Goal: Task Accomplishment & Management: Complete application form

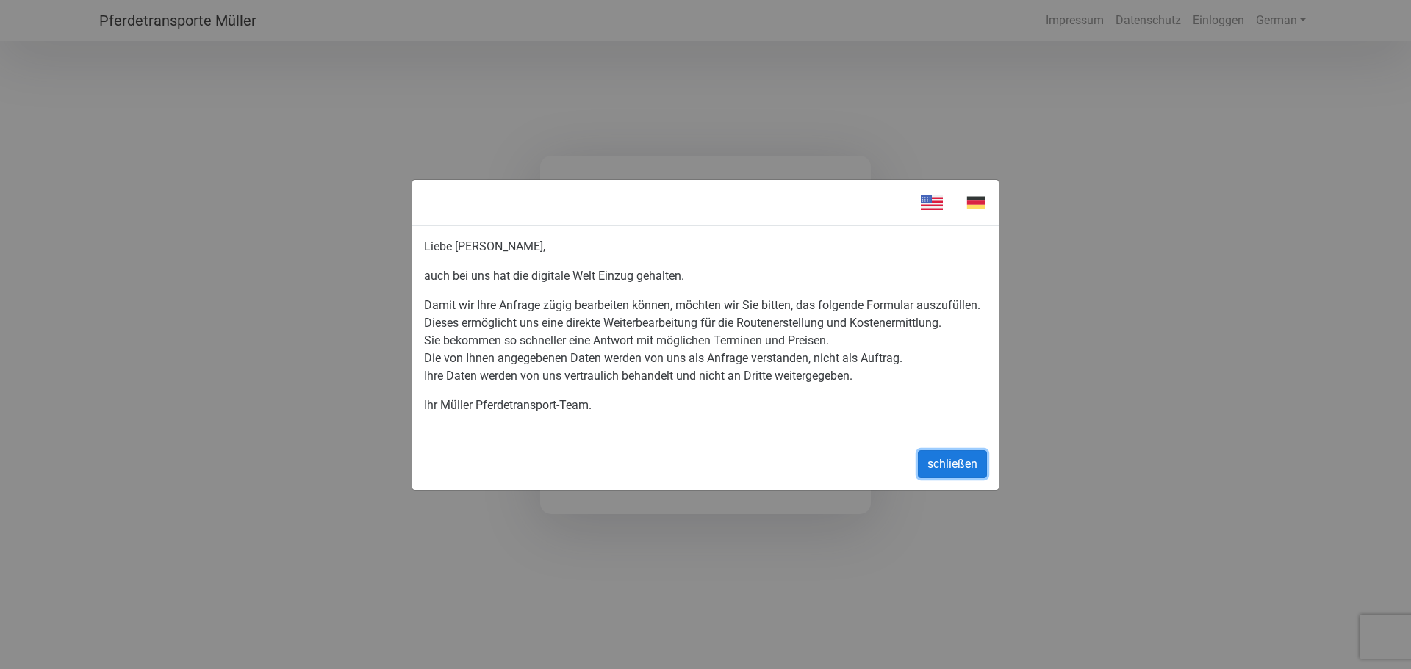
click at [947, 464] on button "schließen" at bounding box center [952, 464] width 69 height 28
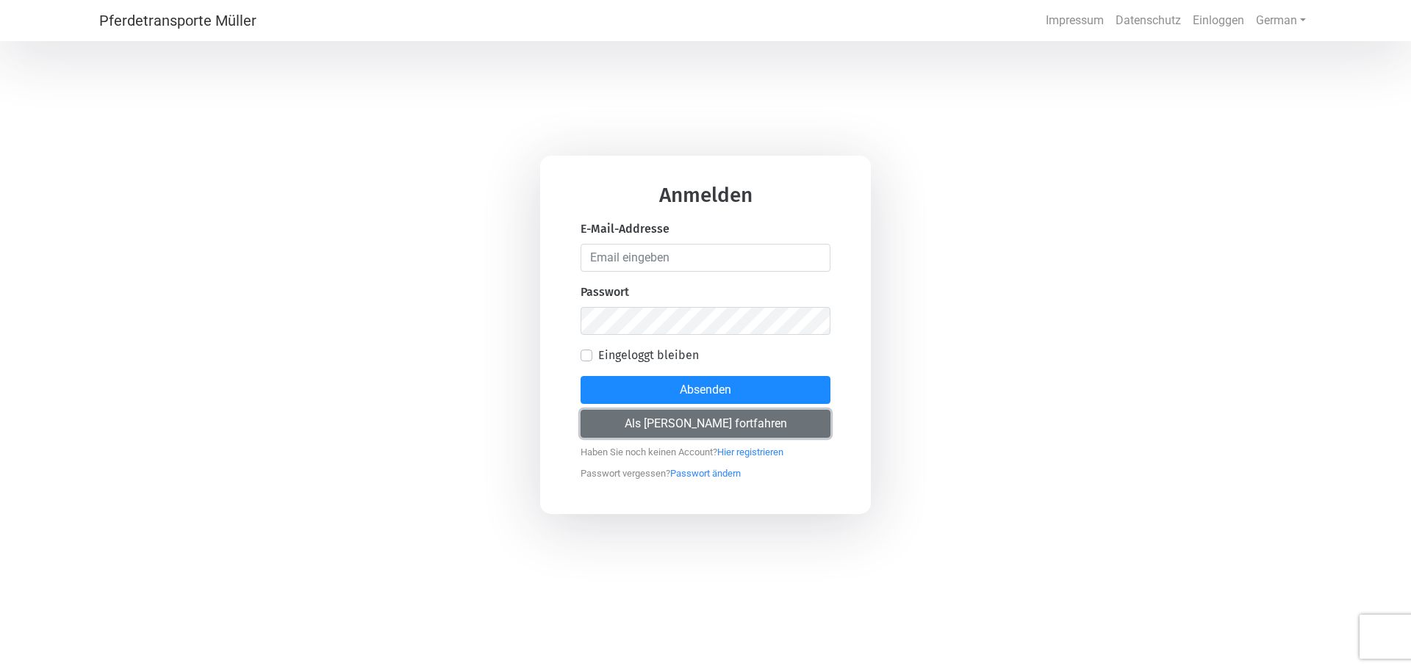
click at [736, 422] on button "Als [PERSON_NAME] fortfahren" at bounding box center [705, 424] width 250 height 28
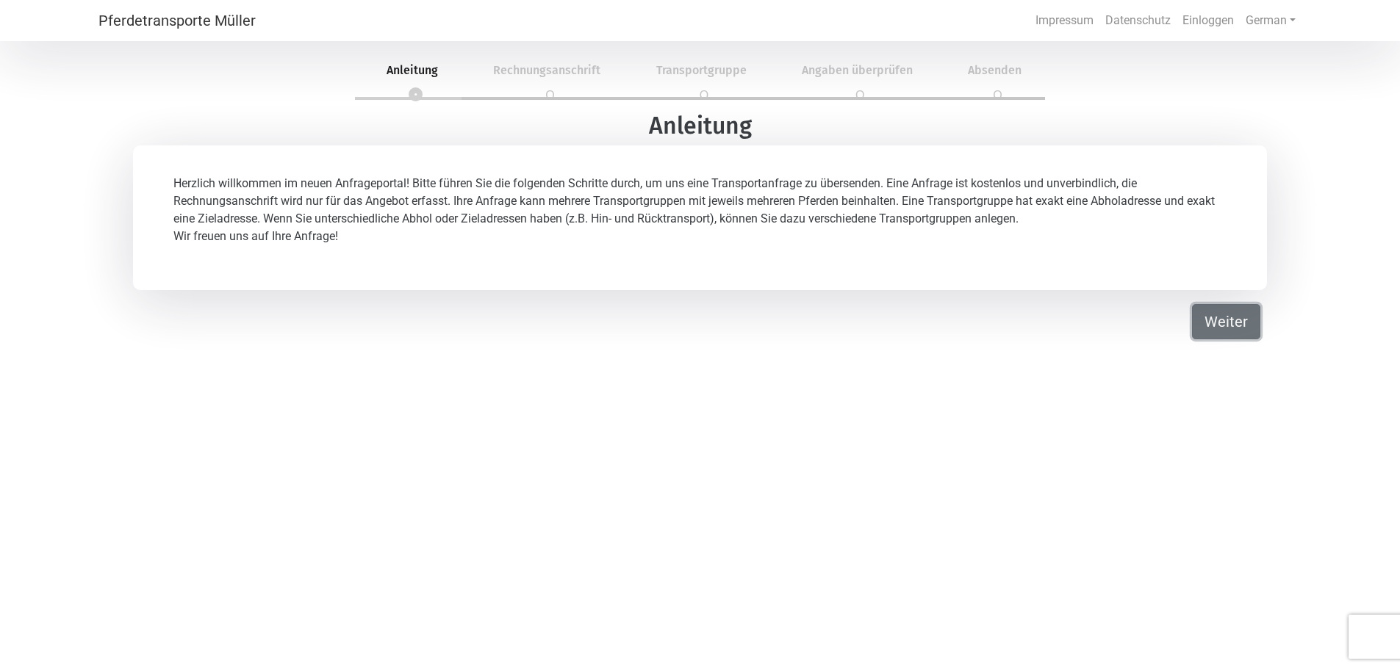
click at [1217, 327] on button "Weiter" at bounding box center [1226, 321] width 68 height 35
select select "DE"
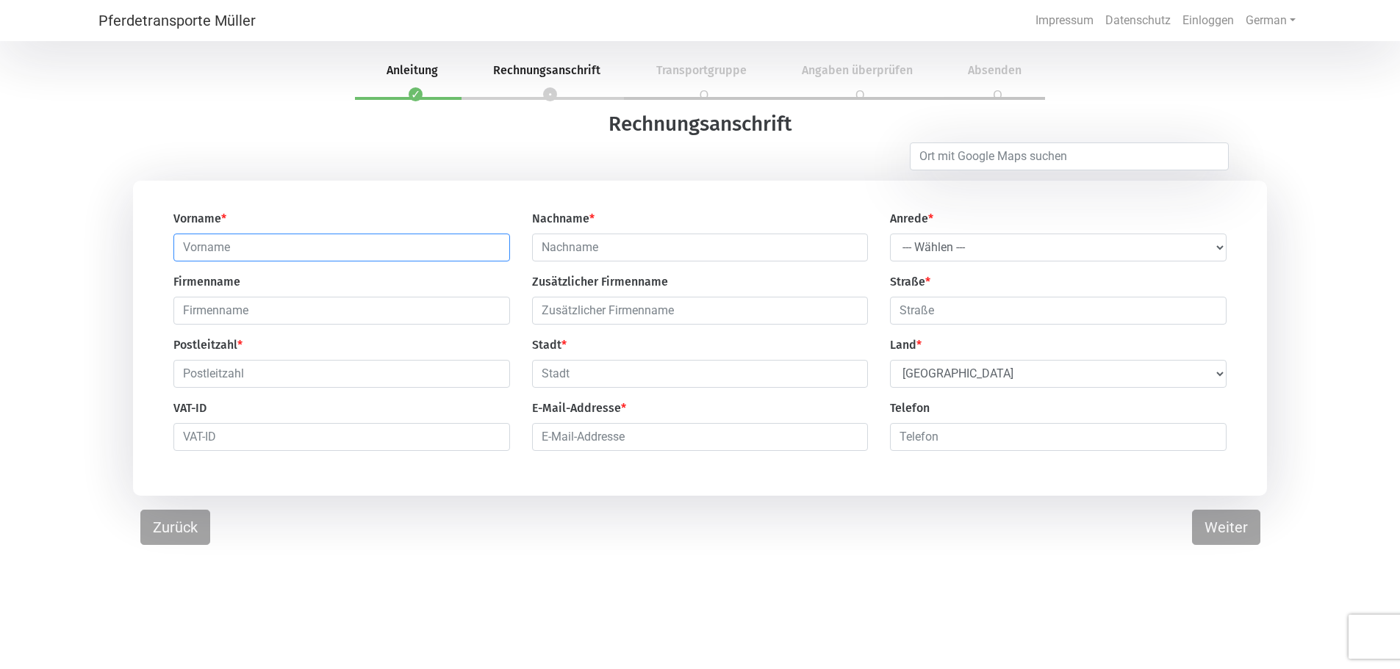
click at [346, 251] on input "text" at bounding box center [341, 248] width 336 height 28
type input "[PERSON_NAME]"
type input "[GEOGRAPHIC_DATA]"
type input "[PERSON_NAME]"
type input "[STREET_ADDRESS]"
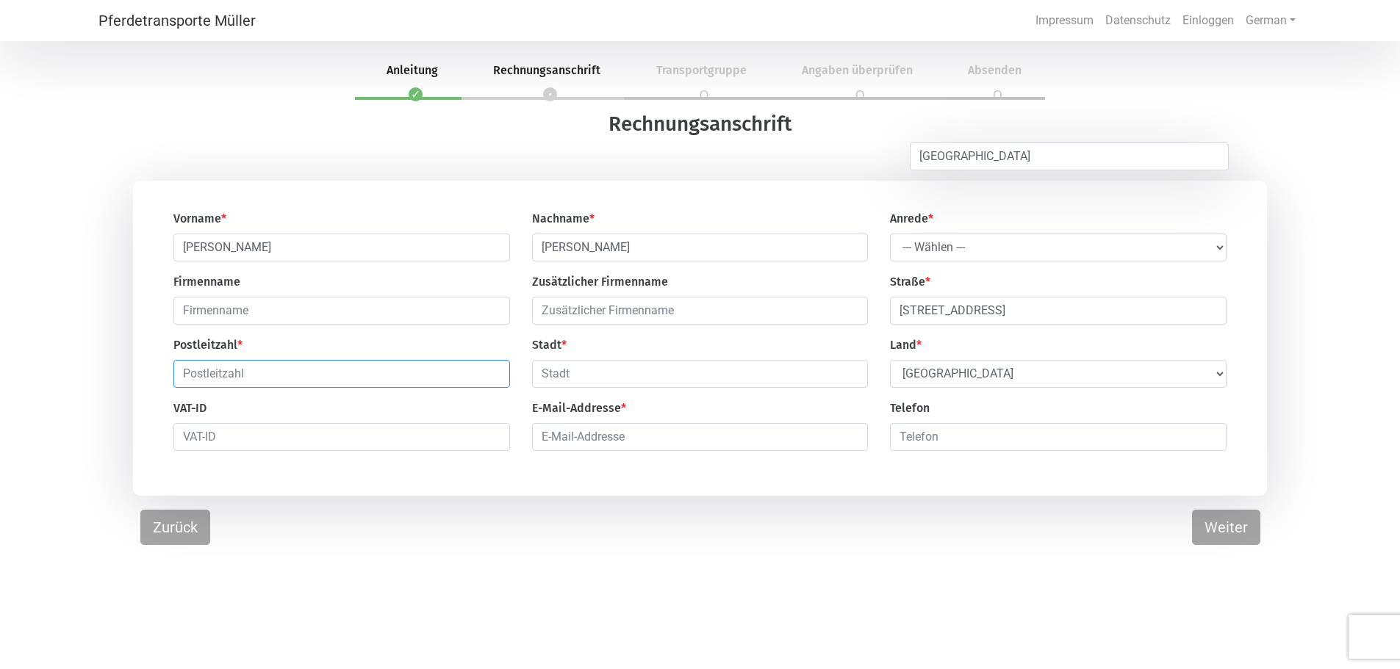
type input "28197"
type input "[GEOGRAPHIC_DATA]"
click at [935, 253] on select "--- Wählen --- Herr Frau" at bounding box center [1058, 248] width 336 height 28
select select "Ms."
click at [890, 234] on select "--- Wählen --- Herr Frau" at bounding box center [1058, 248] width 336 height 28
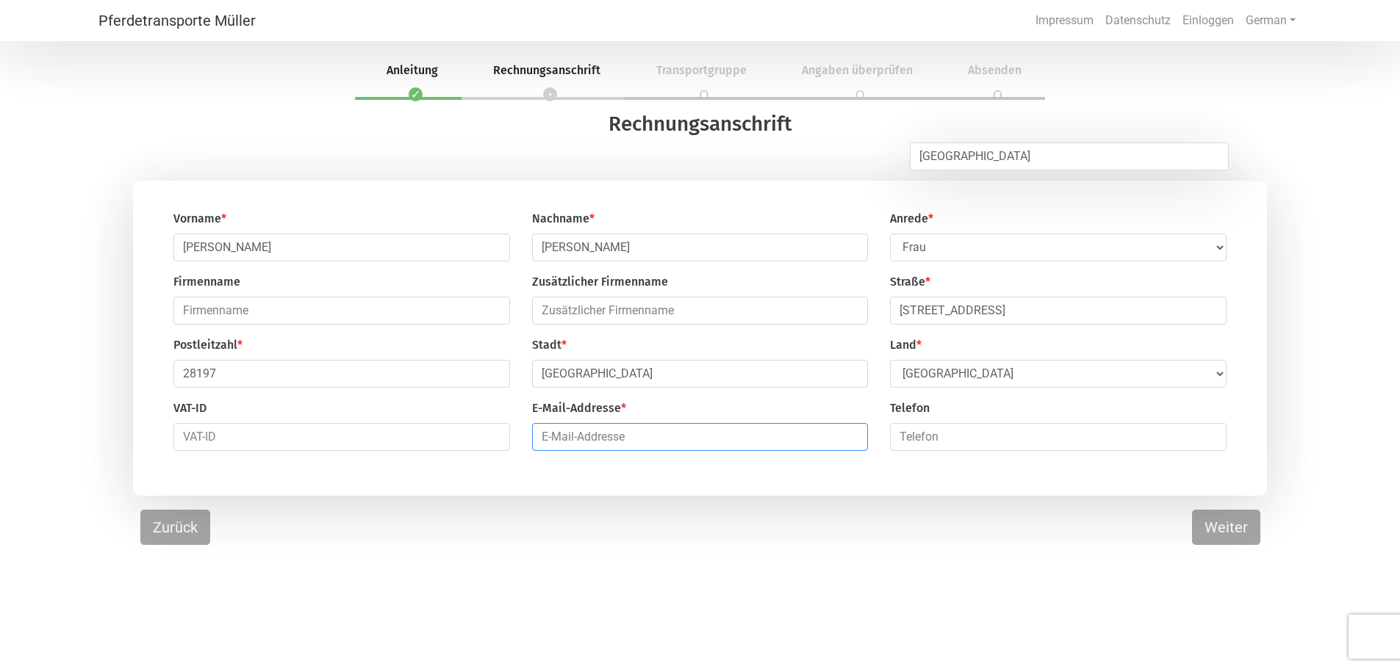
click at [619, 435] on input "email" at bounding box center [700, 437] width 336 height 28
type input "[PERSON_NAME][EMAIL_ADDRESS][PERSON_NAME][DOMAIN_NAME]"
click at [1213, 531] on button "Weiter" at bounding box center [1226, 527] width 68 height 35
select select "DE"
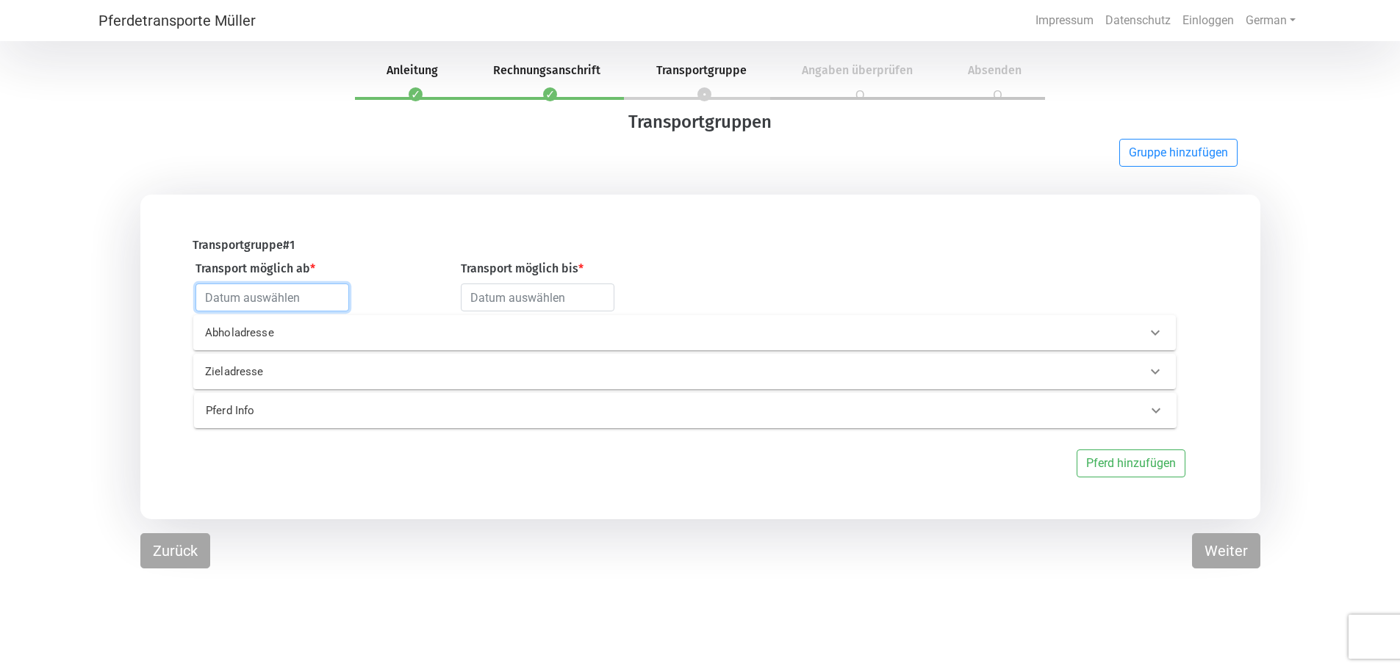
click at [301, 309] on input "text" at bounding box center [272, 298] width 154 height 28
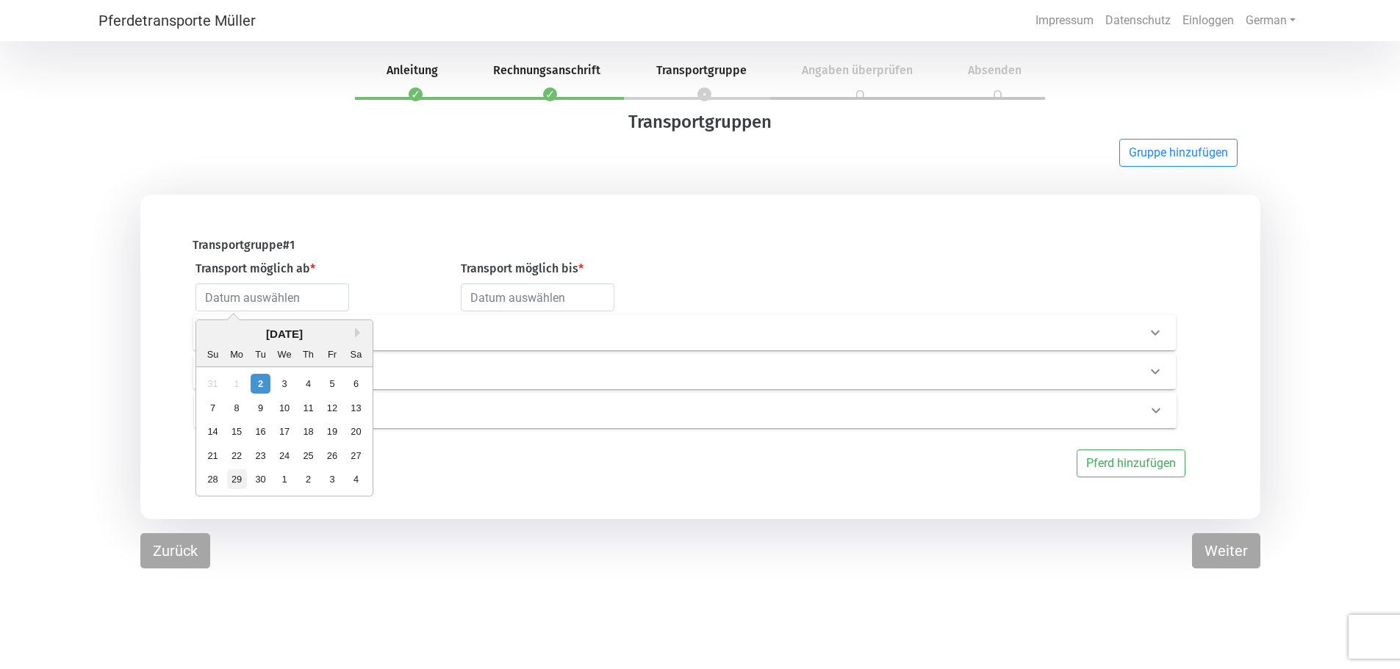
click at [234, 482] on div "29" at bounding box center [236, 479] width 20 height 20
type input "[DATE]"
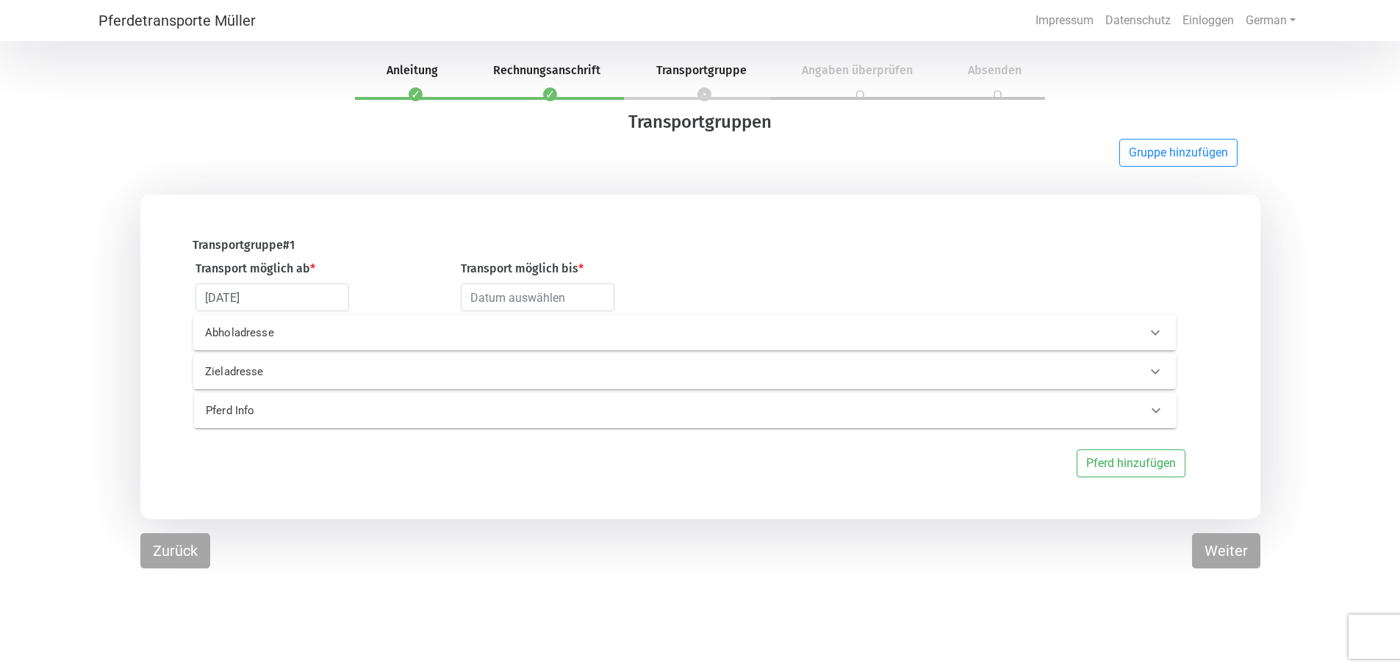
click at [302, 347] on div "Abholadresse" at bounding box center [684, 332] width 982 height 35
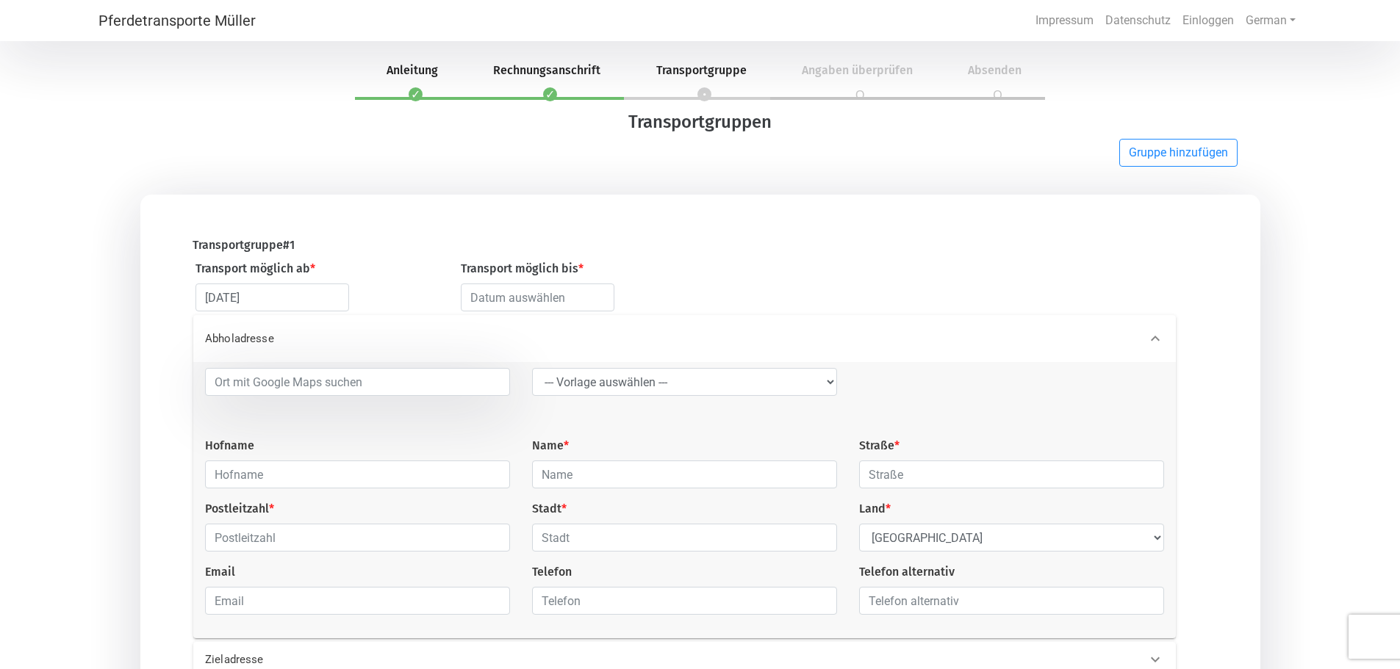
scroll to position [73, 0]
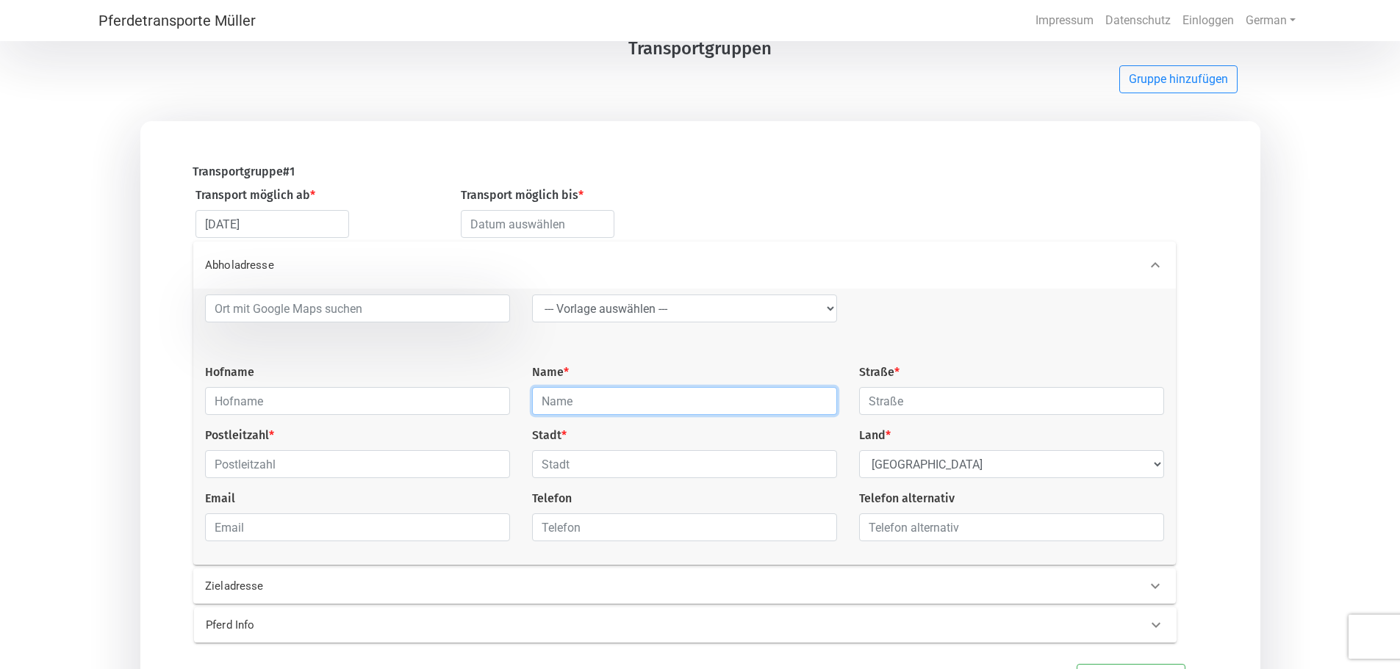
click at [600, 402] on input "text" at bounding box center [684, 401] width 305 height 28
type input "[PERSON_NAME]"
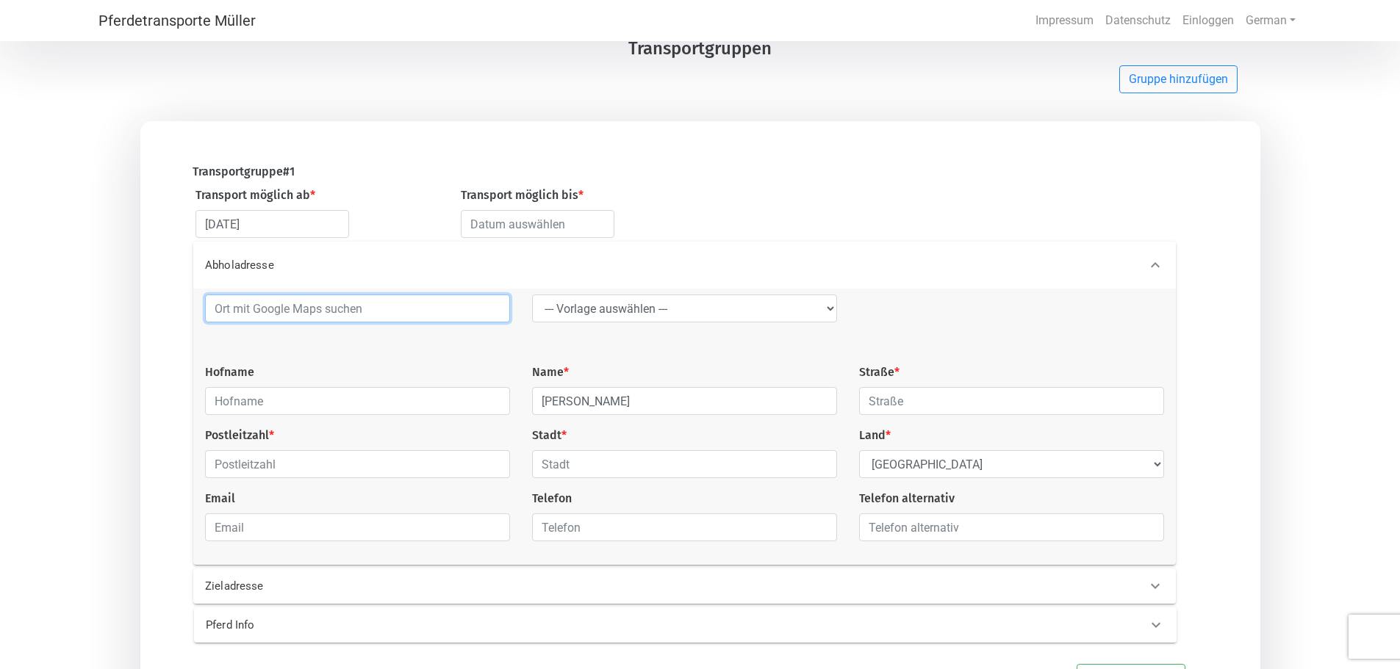
type input "[GEOGRAPHIC_DATA]"
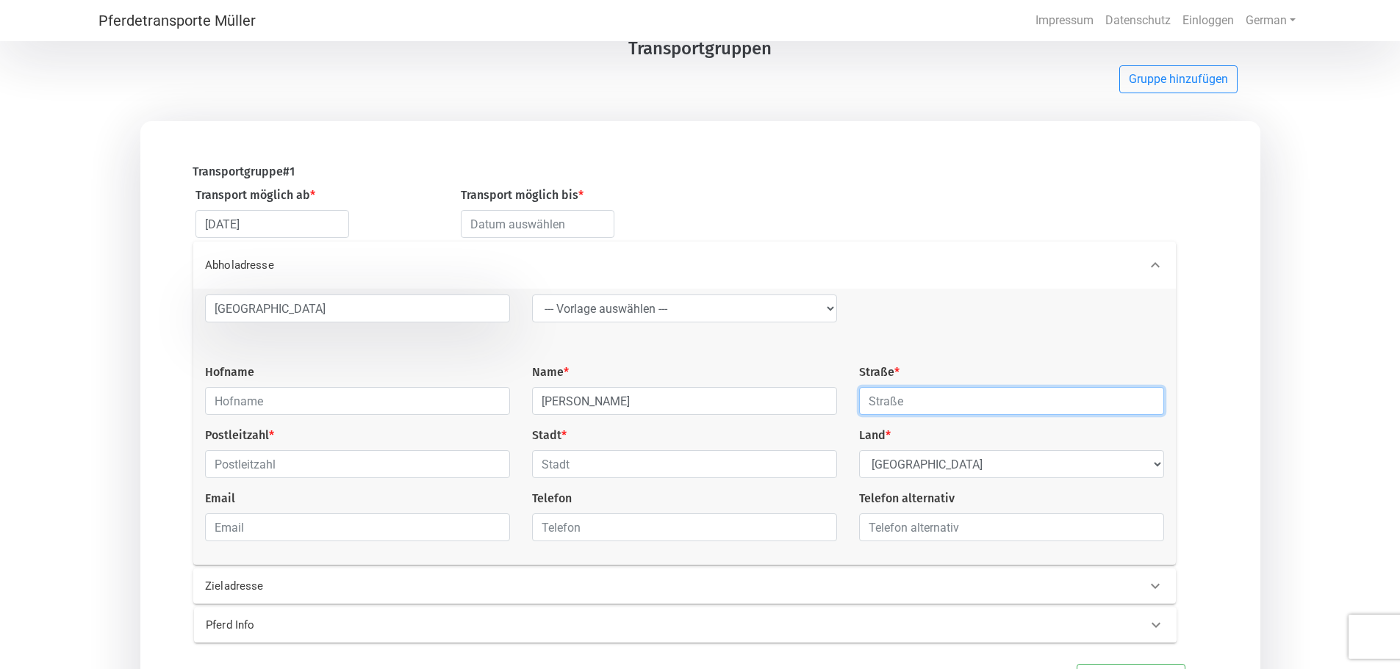
type input "[STREET_ADDRESS]"
type input "28197"
type input "[GEOGRAPHIC_DATA]"
click at [894, 408] on input "[STREET_ADDRESS]" at bounding box center [1011, 401] width 305 height 28
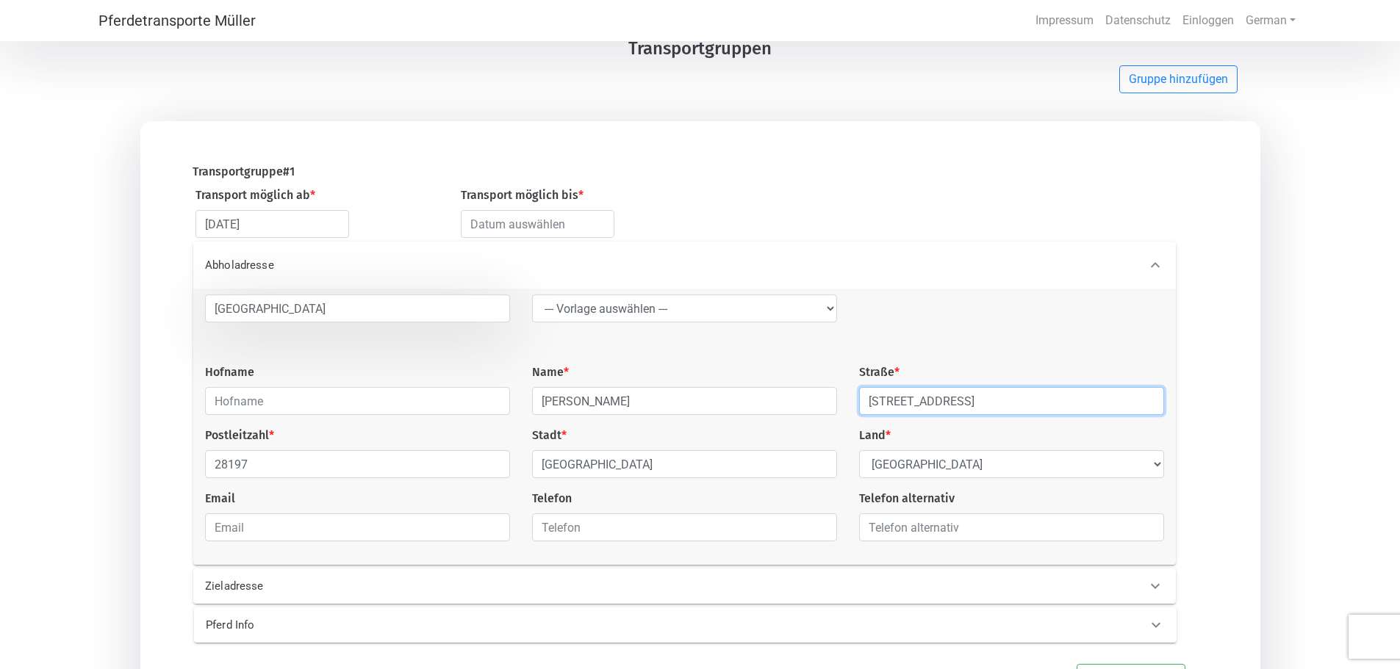
click at [894, 408] on input "[STREET_ADDRESS]" at bounding box center [1011, 401] width 305 height 28
type input "Neddenkamp ^6"
click at [652, 493] on div "[GEOGRAPHIC_DATA] --- Vorlage auswählen --- LGG Hofname Name * [PERSON_NAME][GE…" at bounding box center [684, 424] width 981 height 259
drag, startPoint x: 644, startPoint y: 475, endPoint x: 472, endPoint y: 476, distance: 171.2
click at [472, 476] on div "[GEOGRAPHIC_DATA] --- Vorlage auswählen --- LGG Hofname Name * [PERSON_NAME][GE…" at bounding box center [684, 424] width 981 height 259
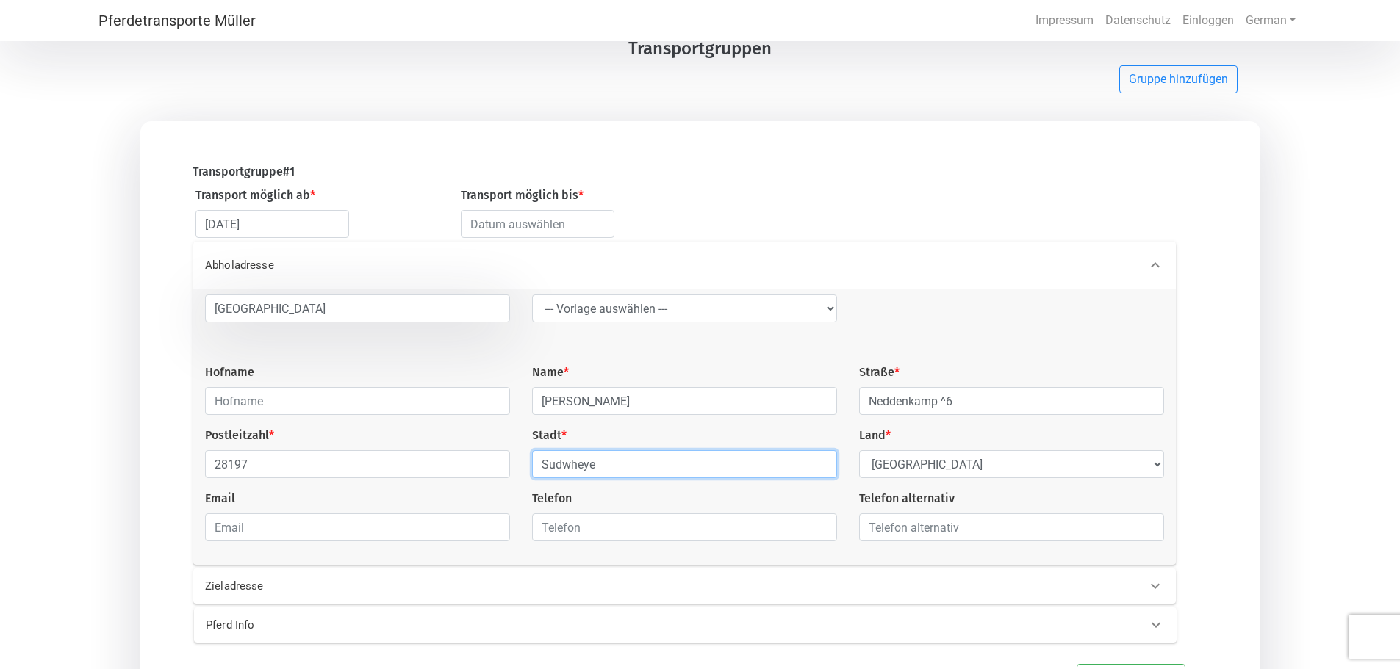
type input "Sudwheye"
drag, startPoint x: 339, startPoint y: 466, endPoint x: 223, endPoint y: 468, distance: 115.4
click at [223, 468] on input "28197" at bounding box center [357, 464] width 305 height 28
type input "28844"
click at [605, 471] on input "Sudwheye" at bounding box center [684, 464] width 305 height 28
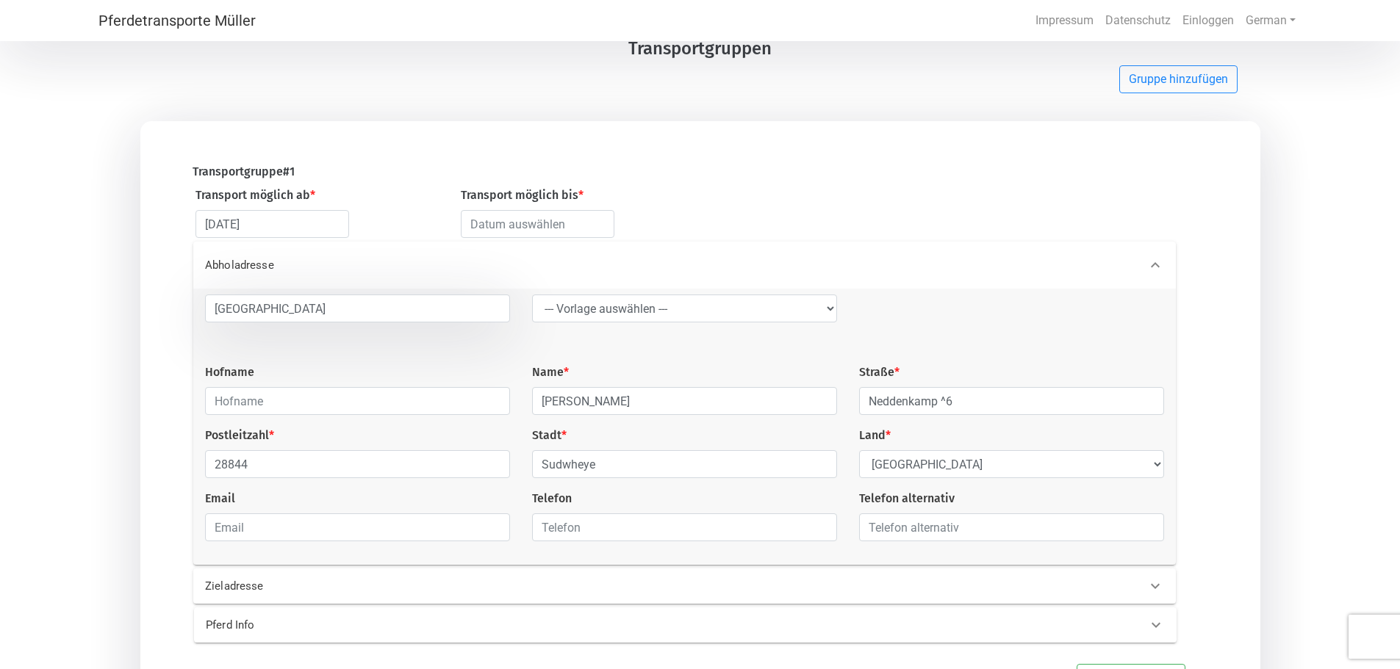
click at [411, 505] on div "Email" at bounding box center [357, 515] width 327 height 51
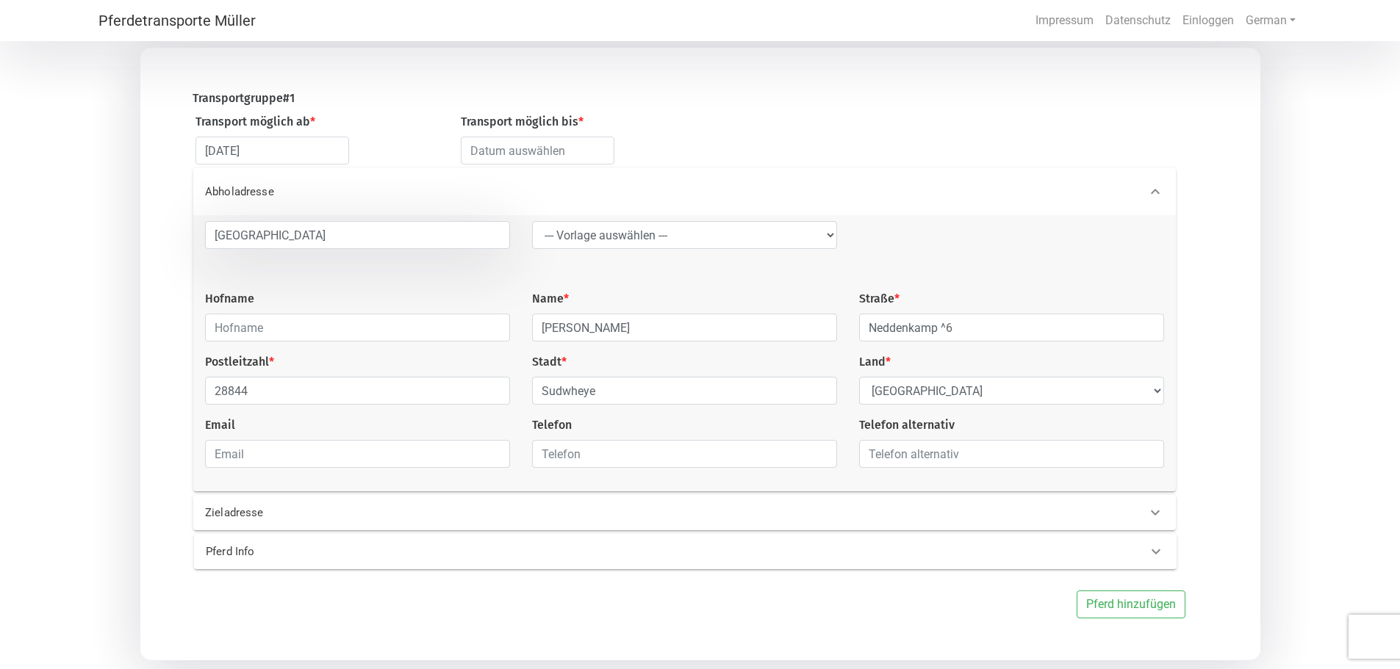
drag, startPoint x: 742, startPoint y: 519, endPoint x: 734, endPoint y: 520, distance: 8.1
click at [743, 519] on div "Zieladresse" at bounding box center [660, 513] width 932 height 17
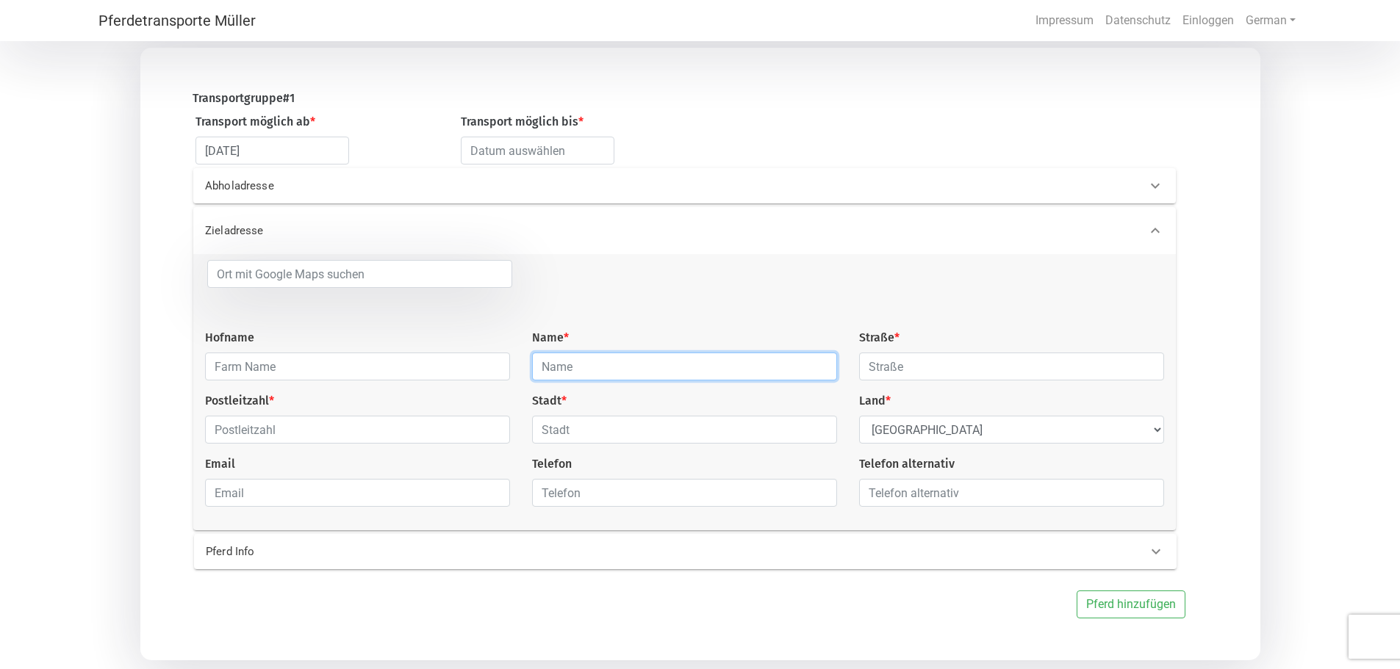
click at [633, 375] on input "text" at bounding box center [684, 367] width 305 height 28
type input "[PERSON_NAME]"
type input "[GEOGRAPHIC_DATA]"
type input "[STREET_ADDRESS]"
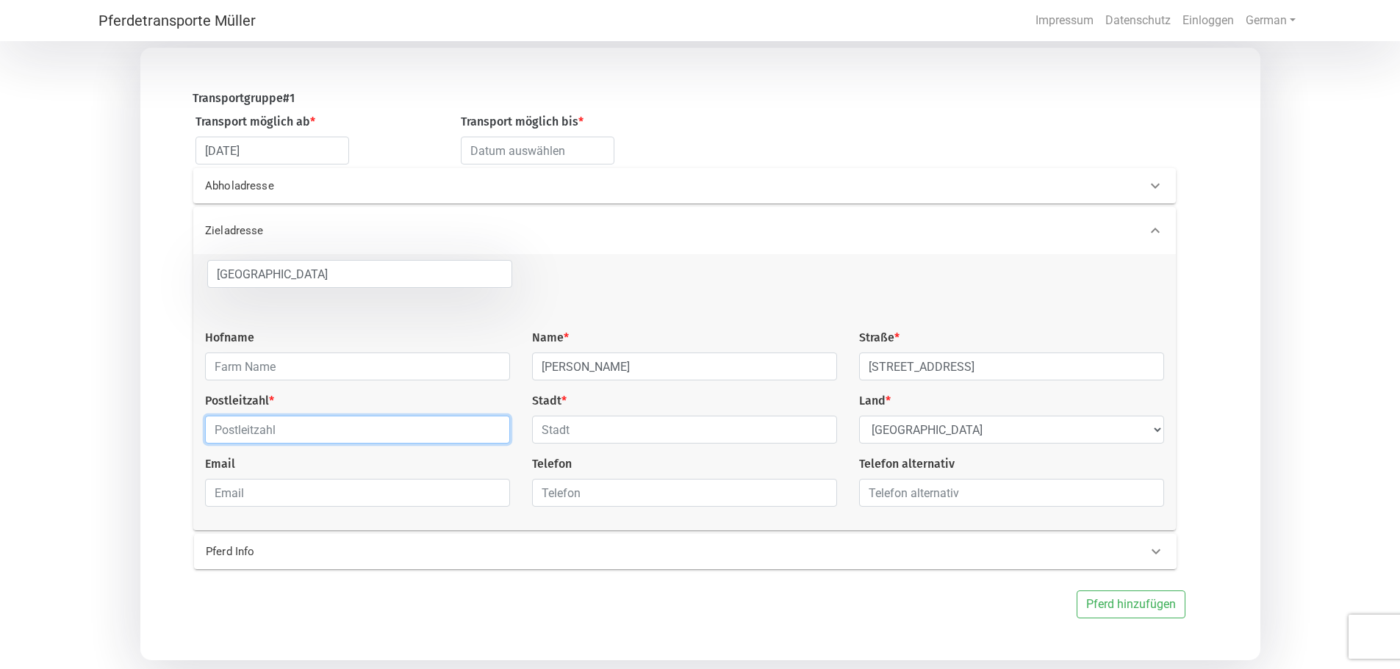
type input "28197"
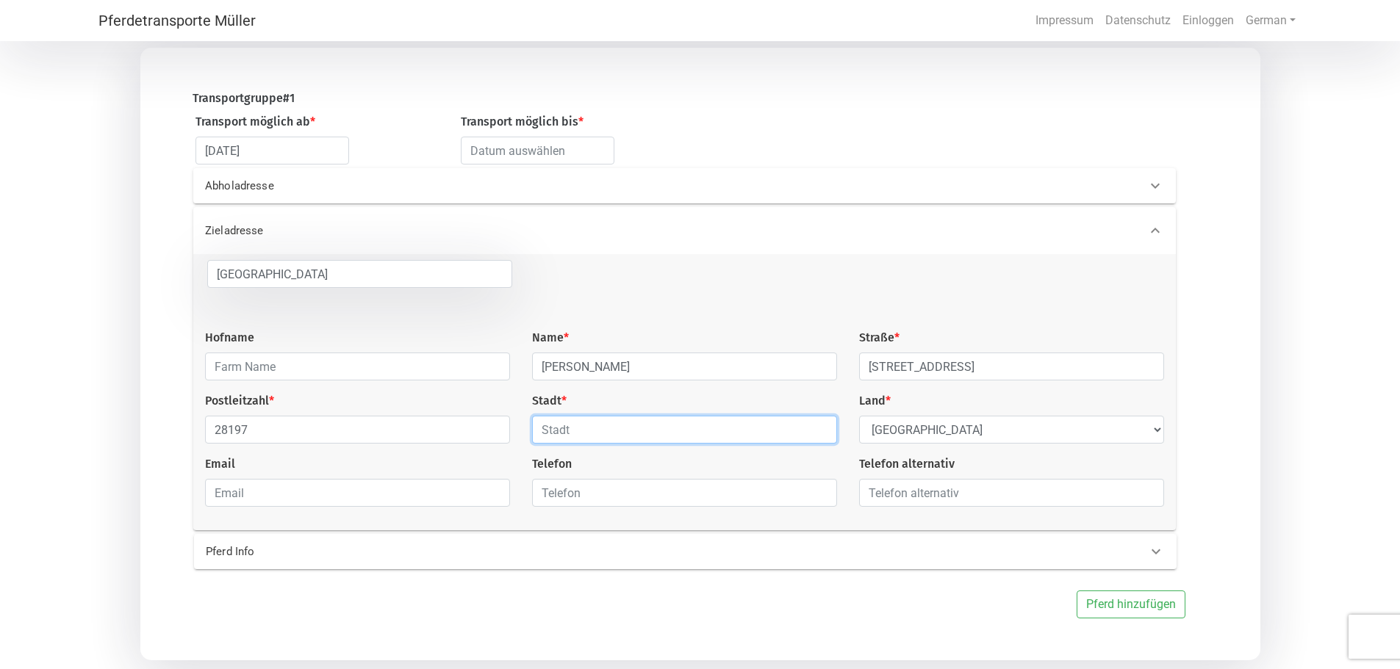
type input "[GEOGRAPHIC_DATA]"
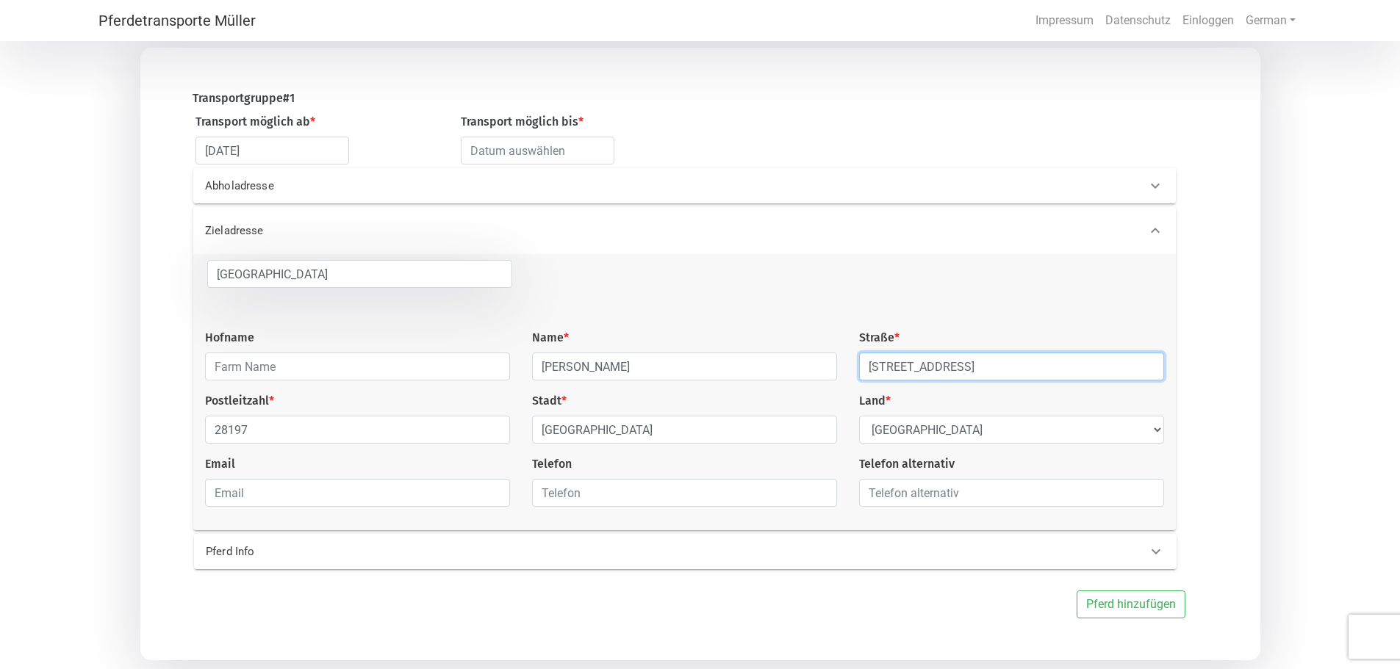
drag, startPoint x: 1024, startPoint y: 376, endPoint x: 780, endPoint y: 367, distance: 244.1
click at [782, 369] on div "Bremen Hofname Name * [PERSON_NAME][GEOGRAPHIC_DATA] * [GEOGRAPHIC_DATA] 260 Po…" at bounding box center [684, 389] width 981 height 259
type input "[STREET_ADDRESS]"
drag, startPoint x: 984, startPoint y: 251, endPoint x: 1024, endPoint y: 94, distance: 161.6
click at [985, 251] on div "Zieladresse" at bounding box center [684, 230] width 982 height 47
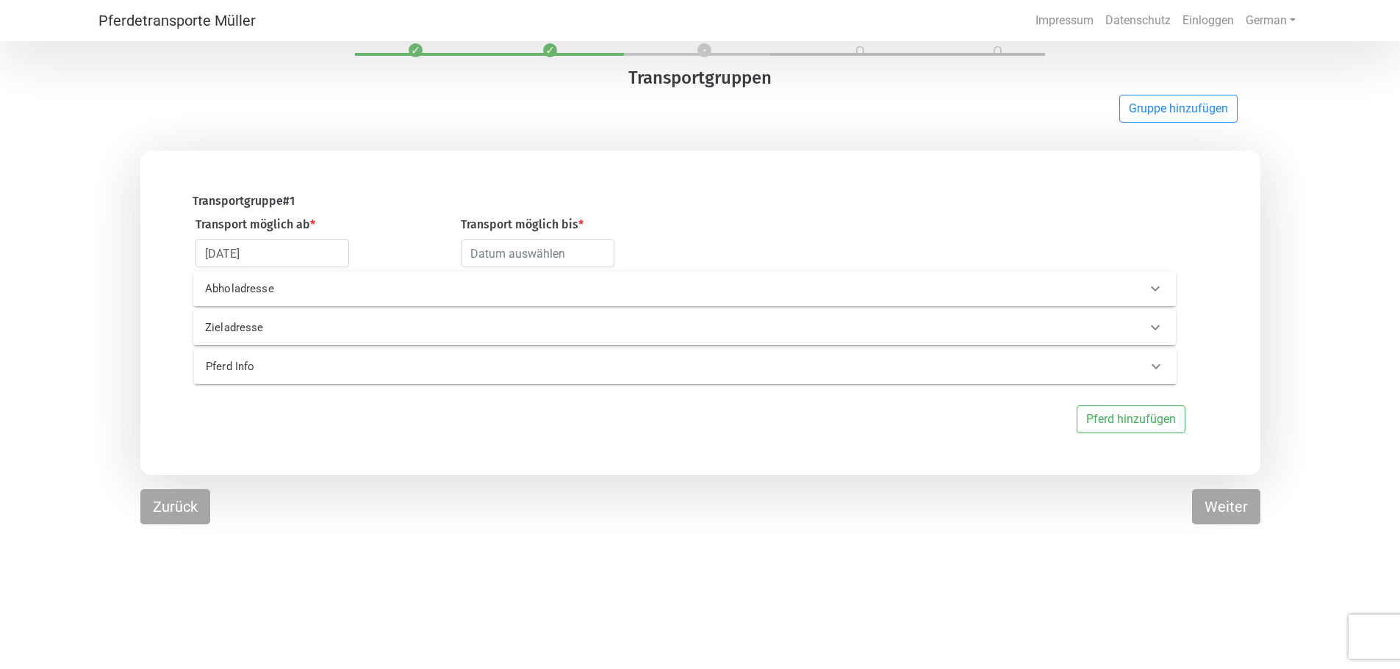
scroll to position [44, 0]
click at [1156, 326] on icon at bounding box center [1155, 328] width 18 height 18
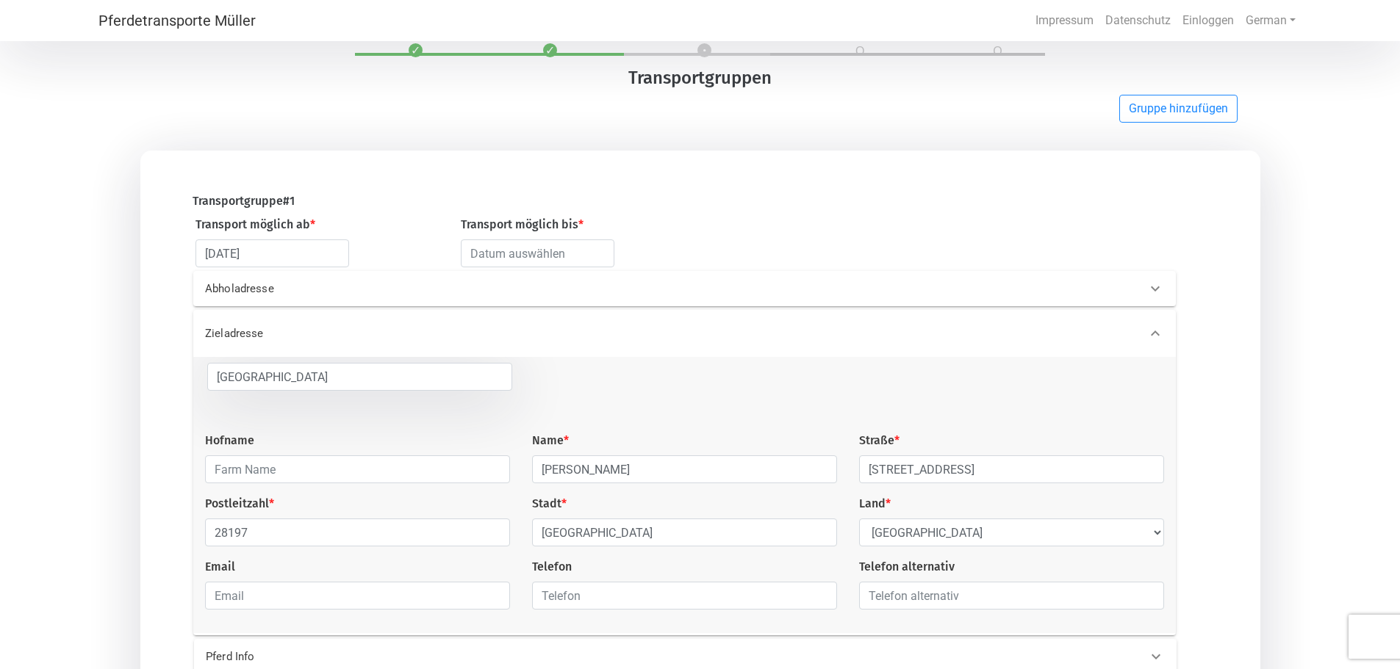
scroll to position [147, 0]
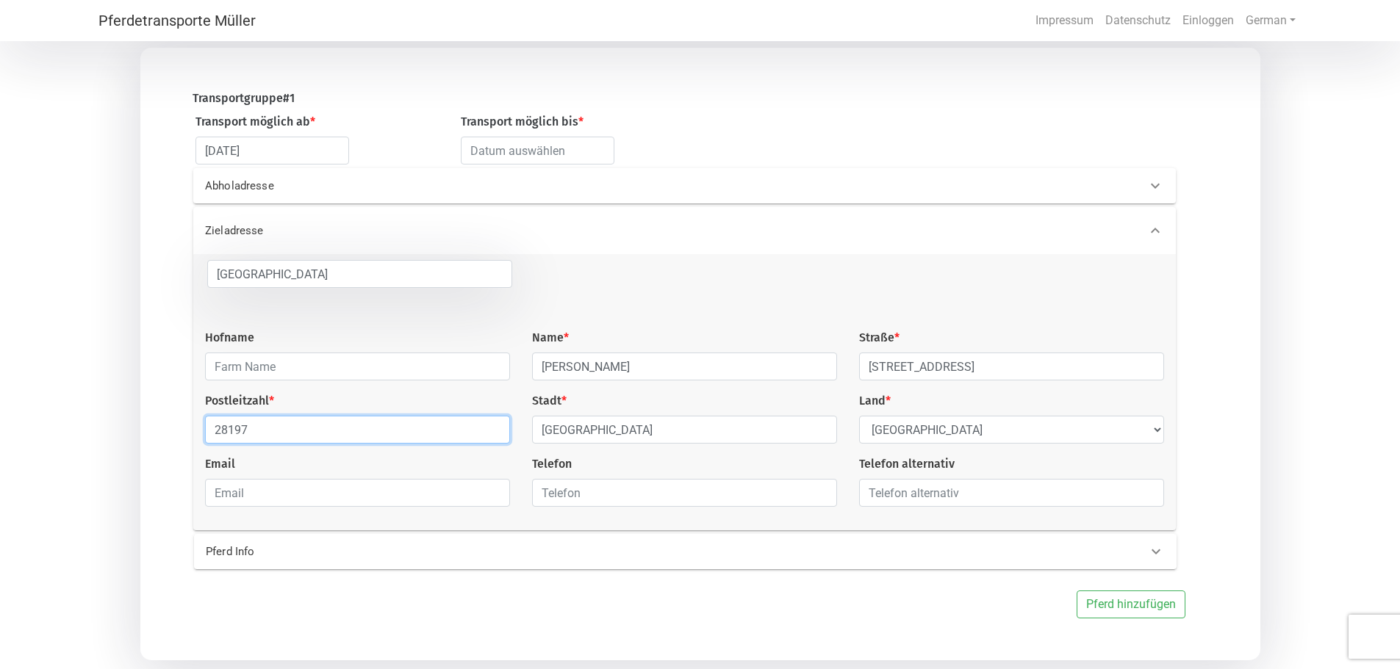
drag, startPoint x: 324, startPoint y: 432, endPoint x: 179, endPoint y: 436, distance: 145.5
click at [179, 436] on div "Zieladresse Bremen Hofname Name * [PERSON_NAME][GEOGRAPHIC_DATA] * Bunsenweg 39…" at bounding box center [690, 368] width 1056 height 323
type input "27755"
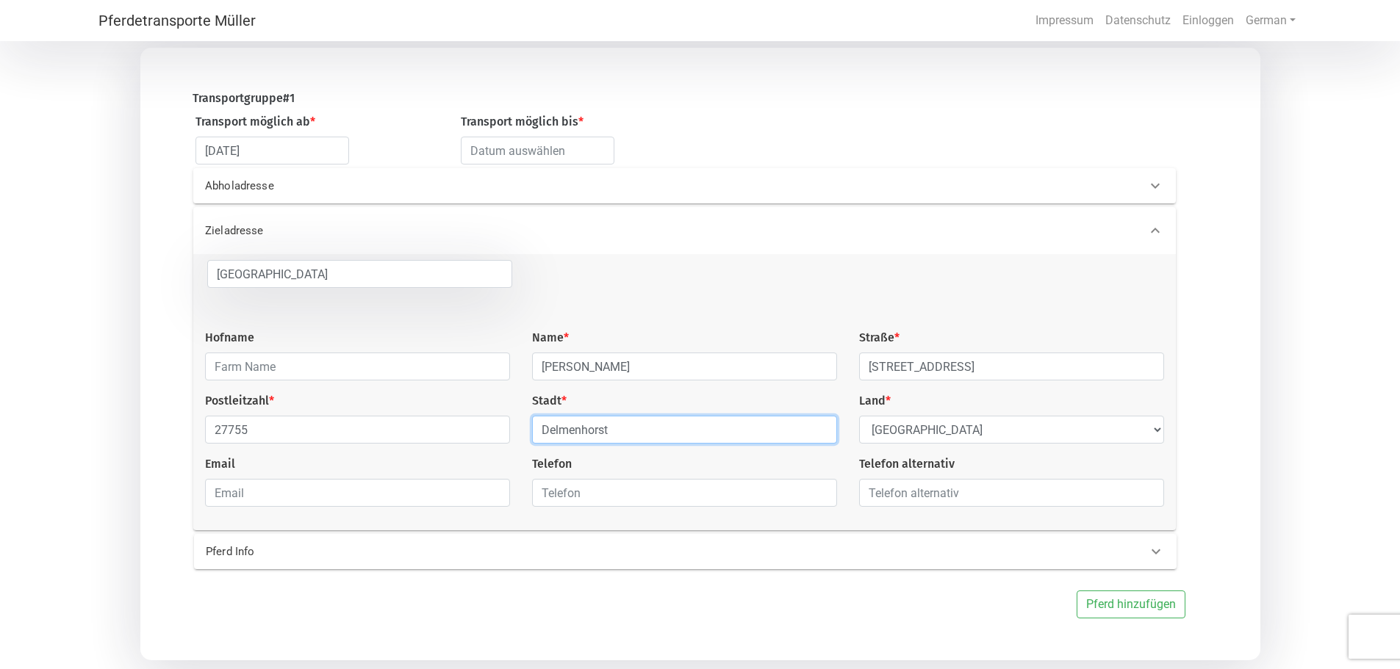
type input "Delmenhorst"
click at [1217, 422] on div "Zieladresse Bremen Hofname Name * [PERSON_NAME][GEOGRAPHIC_DATA] * Bunsenweg 39…" at bounding box center [690, 368] width 1056 height 323
click at [1152, 561] on icon at bounding box center [1156, 552] width 18 height 18
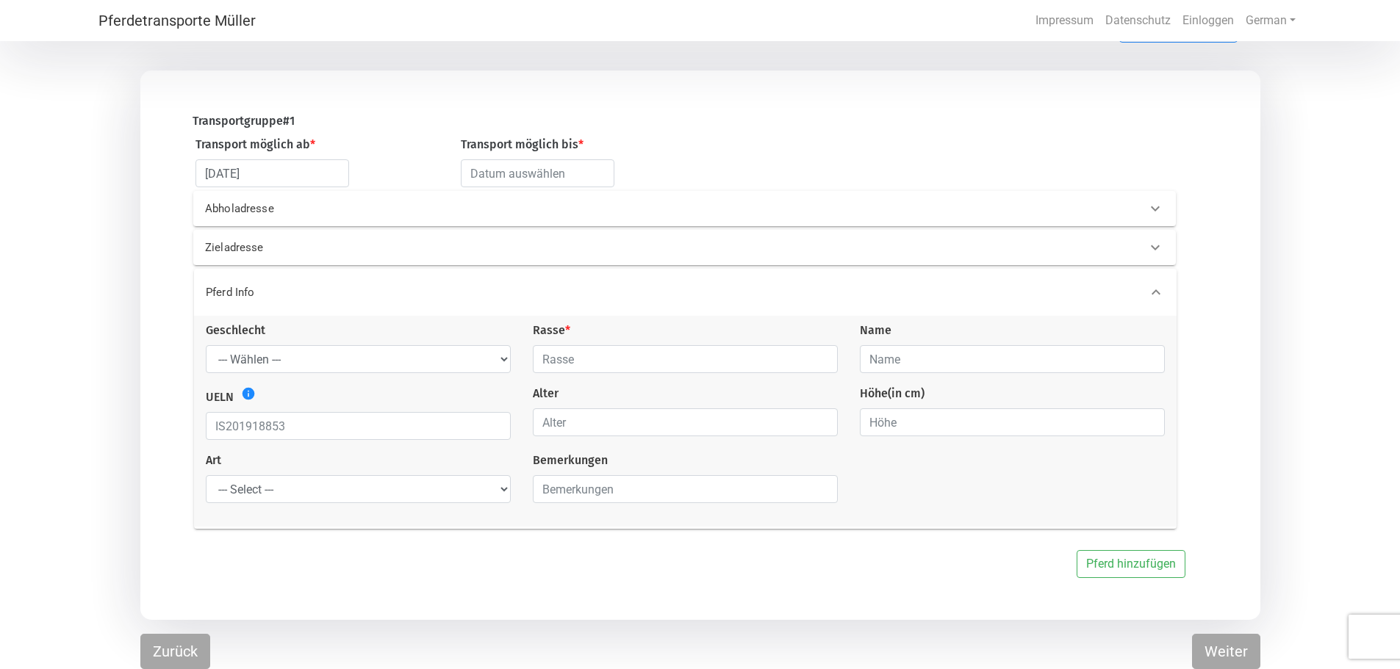
scroll to position [126, 0]
click at [573, 361] on input "text" at bounding box center [685, 362] width 305 height 28
type input "Warmblut"
click at [611, 492] on input "text" at bounding box center [685, 492] width 305 height 28
type input "Paint Horse"
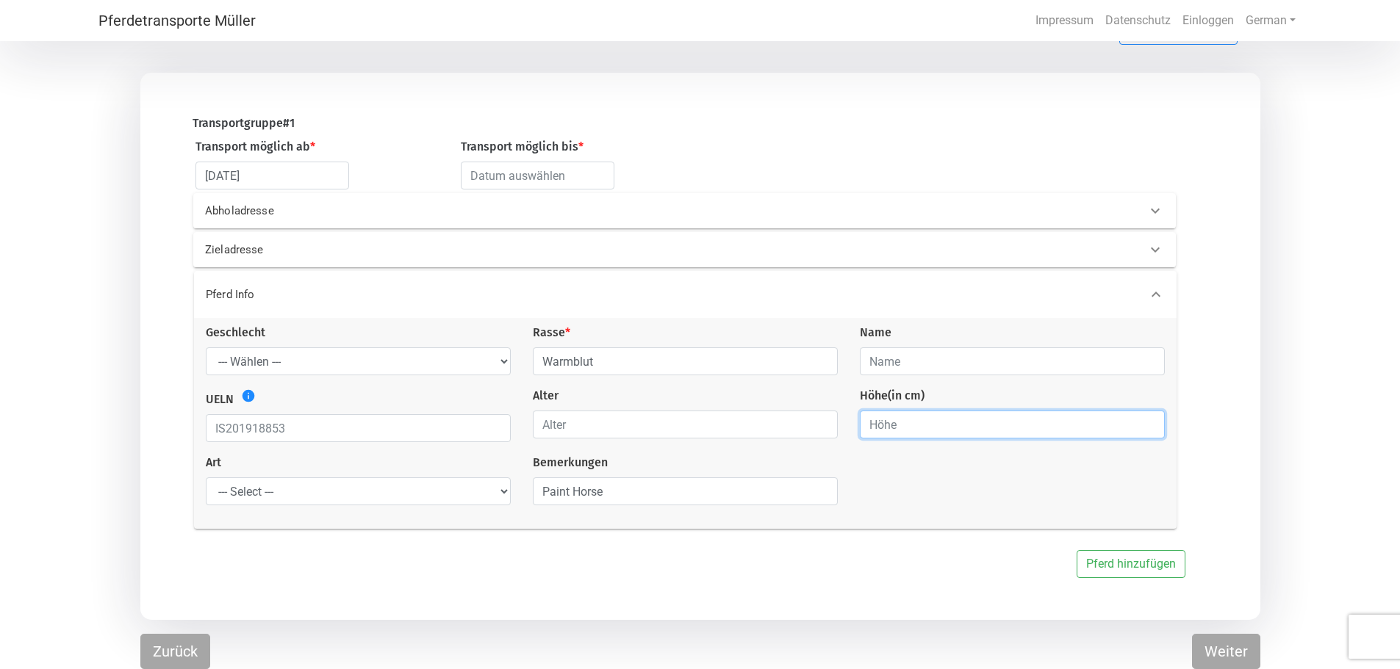
click at [894, 425] on input "number" at bounding box center [1012, 425] width 305 height 28
type input "155"
click at [949, 491] on div "Geschlecht --- Wählen --- [PERSON_NAME] [PERSON_NAME] [PERSON_NAME] Rasse * War…" at bounding box center [685, 420] width 981 height 193
click at [436, 492] on select "--- Select --- Problempferd Reitpferd Rohes Pferd Fohlen" at bounding box center [358, 492] width 305 height 28
select select "saddle_horse"
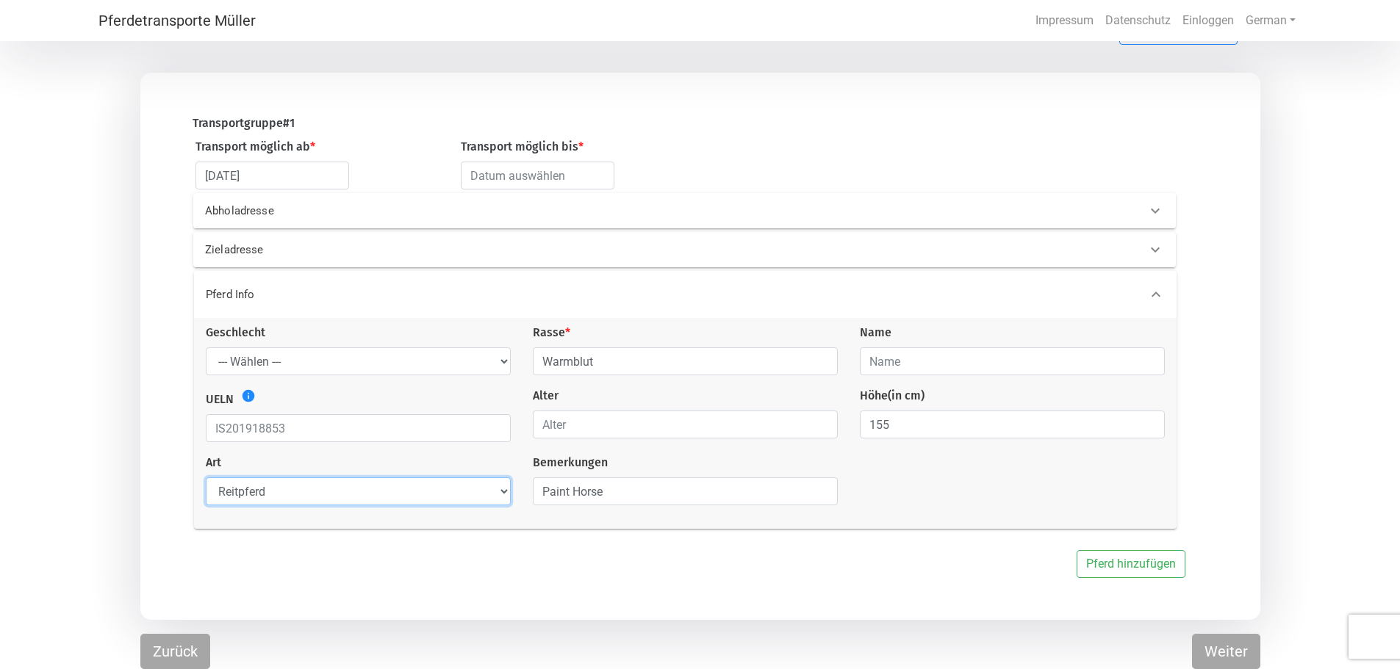
click at [206, 478] on select "--- Select --- Problempferd Reitpferd Rohes Pferd Fohlen" at bounding box center [358, 492] width 305 height 28
click at [513, 575] on div "Pferd hinzufügen" at bounding box center [679, 564] width 1056 height 28
click at [940, 368] on input "text" at bounding box center [1012, 362] width 305 height 28
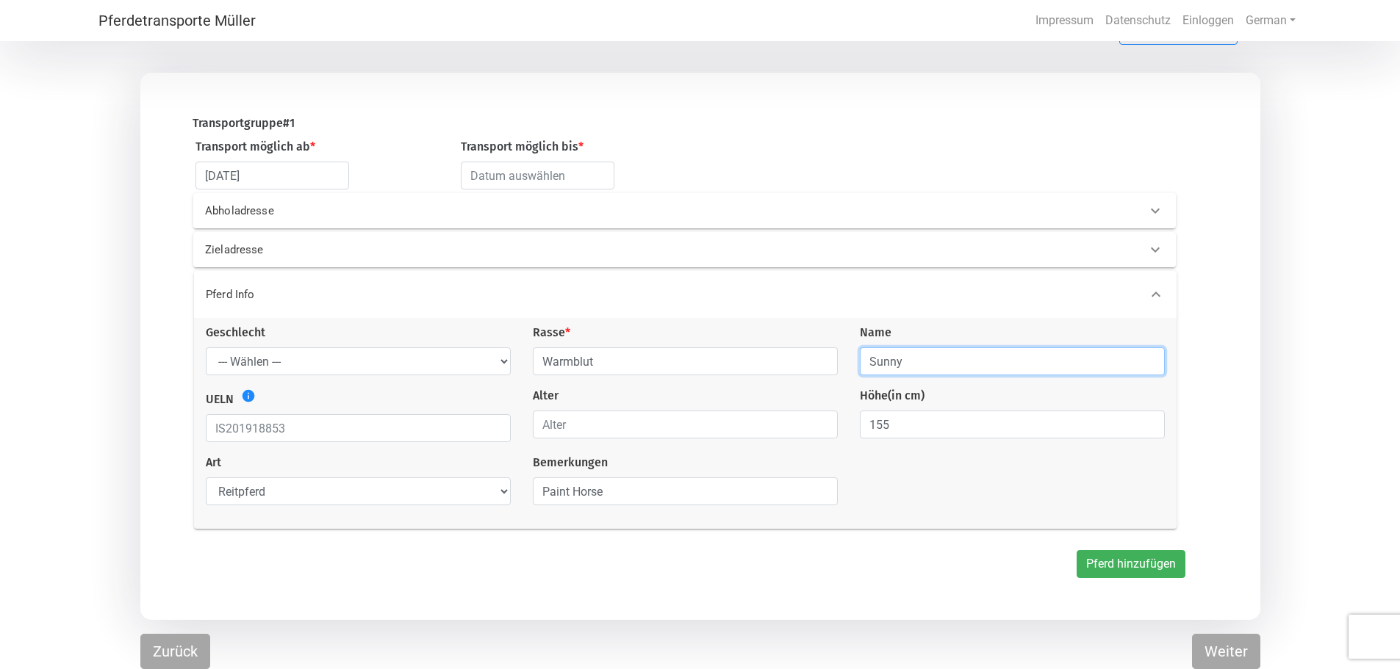
type input "Sunny"
click at [1140, 572] on button "Pferd hinzufügen" at bounding box center [1130, 564] width 109 height 28
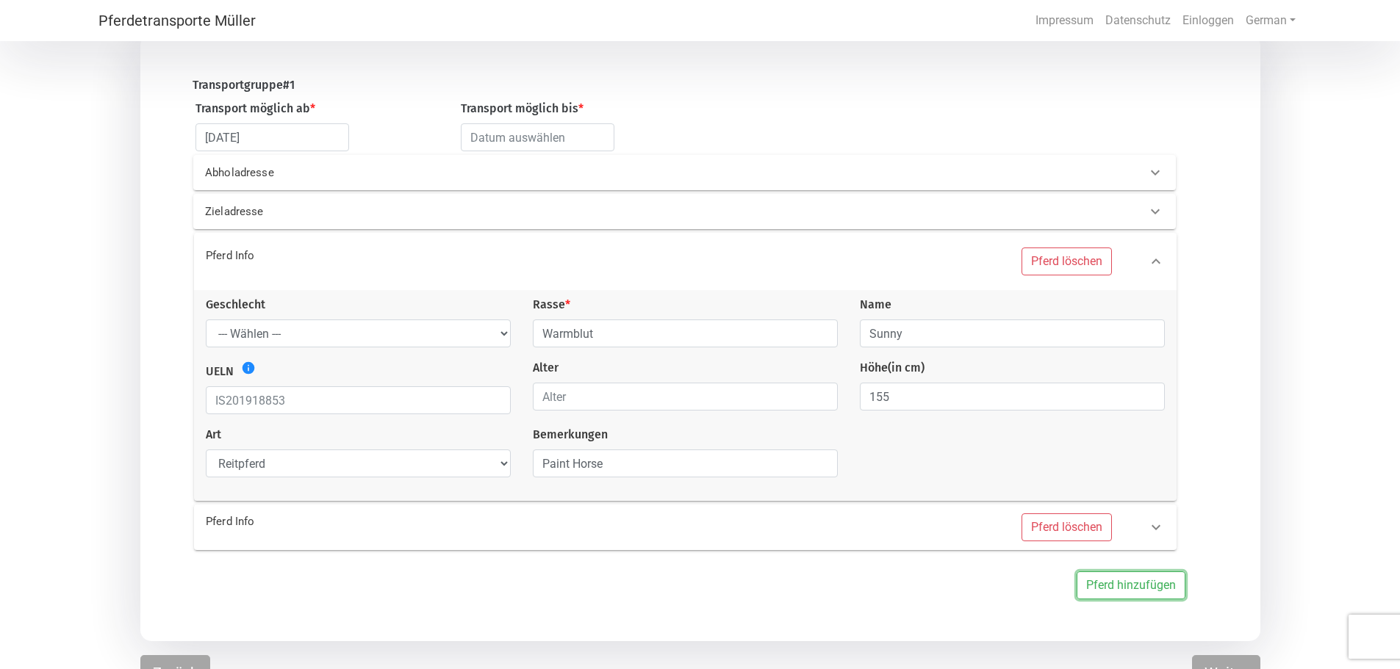
scroll to position [186, 0]
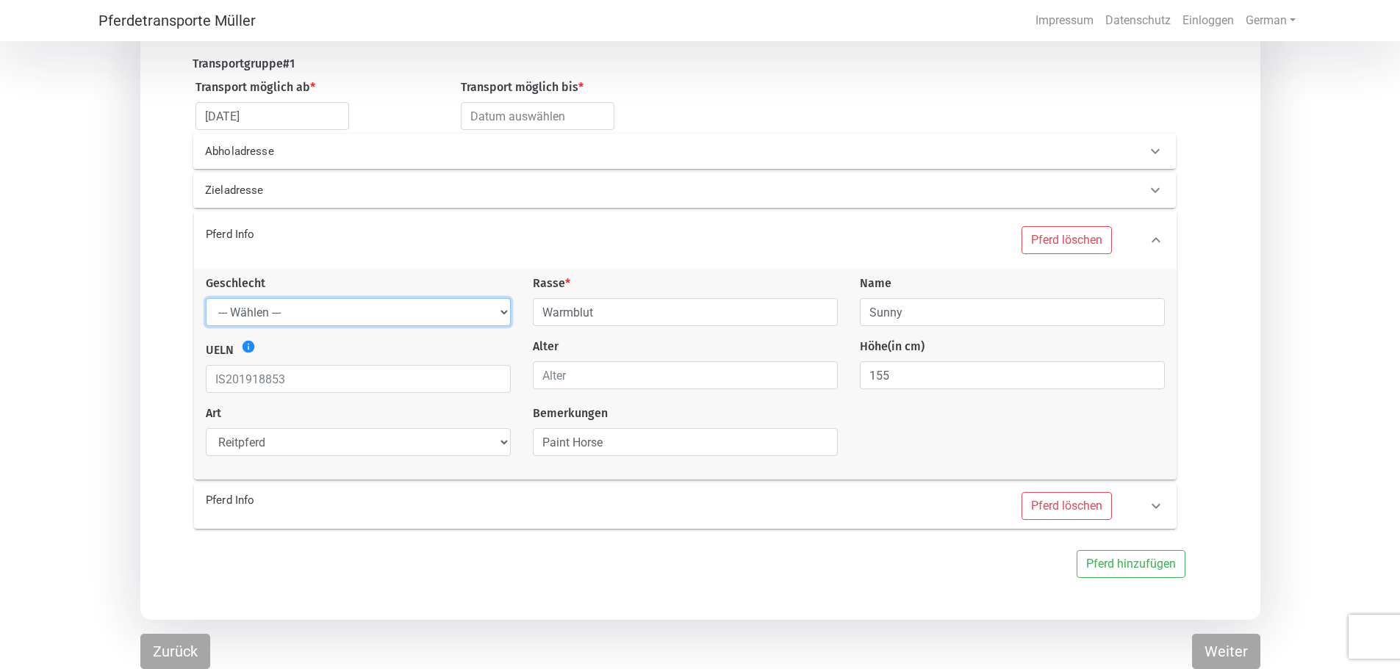
click at [468, 312] on select "--- Wählen --- Hengst Wallach Stute" at bounding box center [358, 312] width 305 height 28
select select "mare"
click at [206, 298] on select "--- Wählen --- Hengst Wallach Stute" at bounding box center [358, 312] width 305 height 28
click at [1230, 652] on button "Weiter" at bounding box center [1226, 651] width 68 height 35
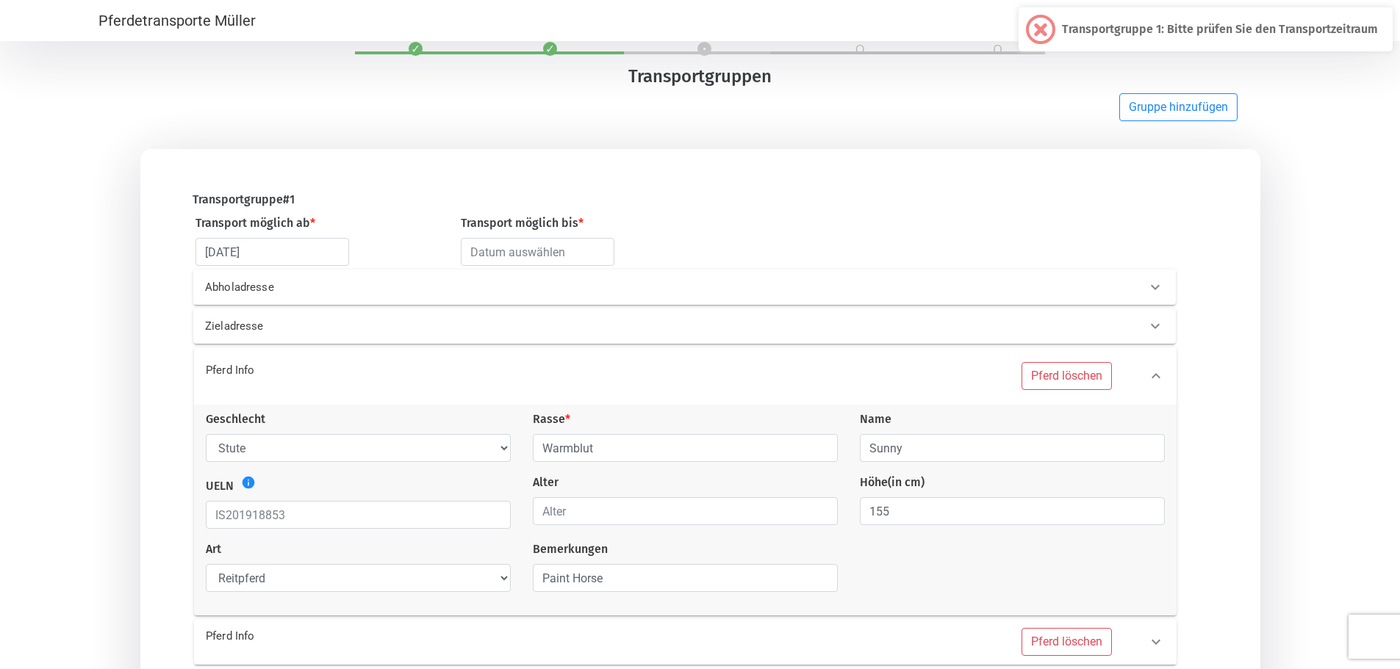
scroll to position [39, 0]
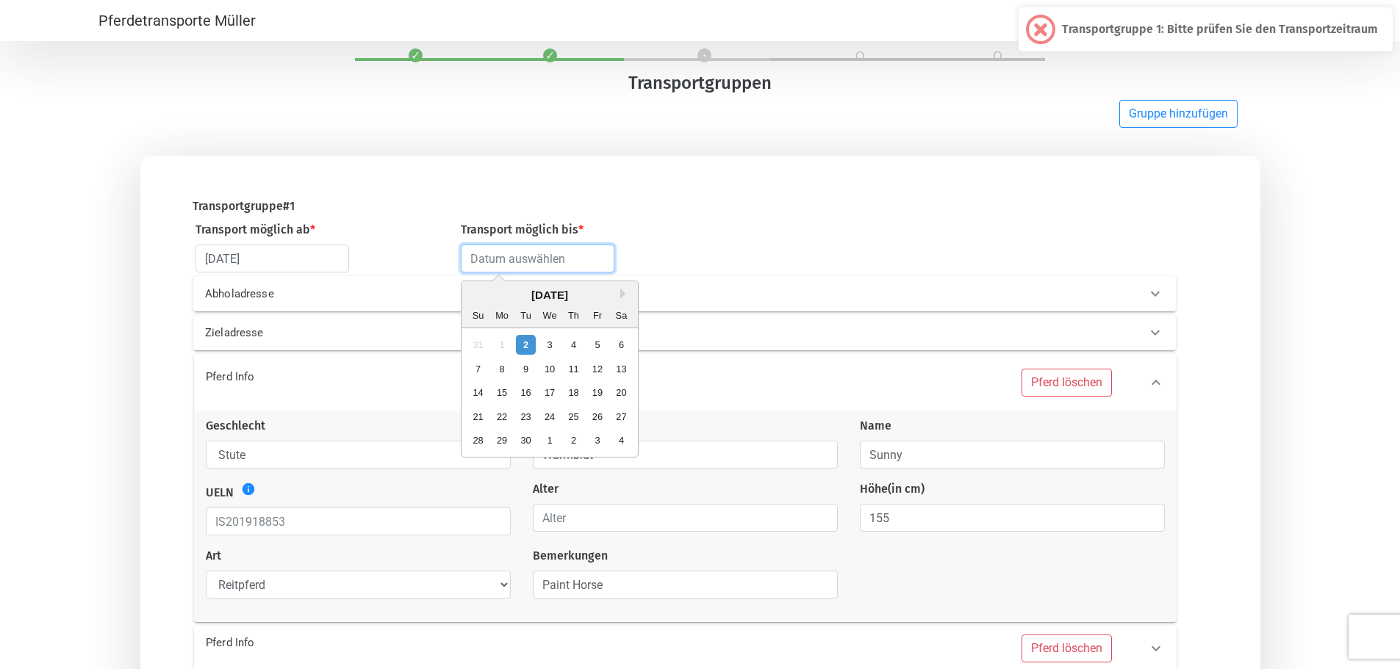
click at [539, 260] on input "text" at bounding box center [538, 259] width 154 height 28
click at [528, 436] on div "30" at bounding box center [526, 441] width 20 height 20
type input "[DATE]"
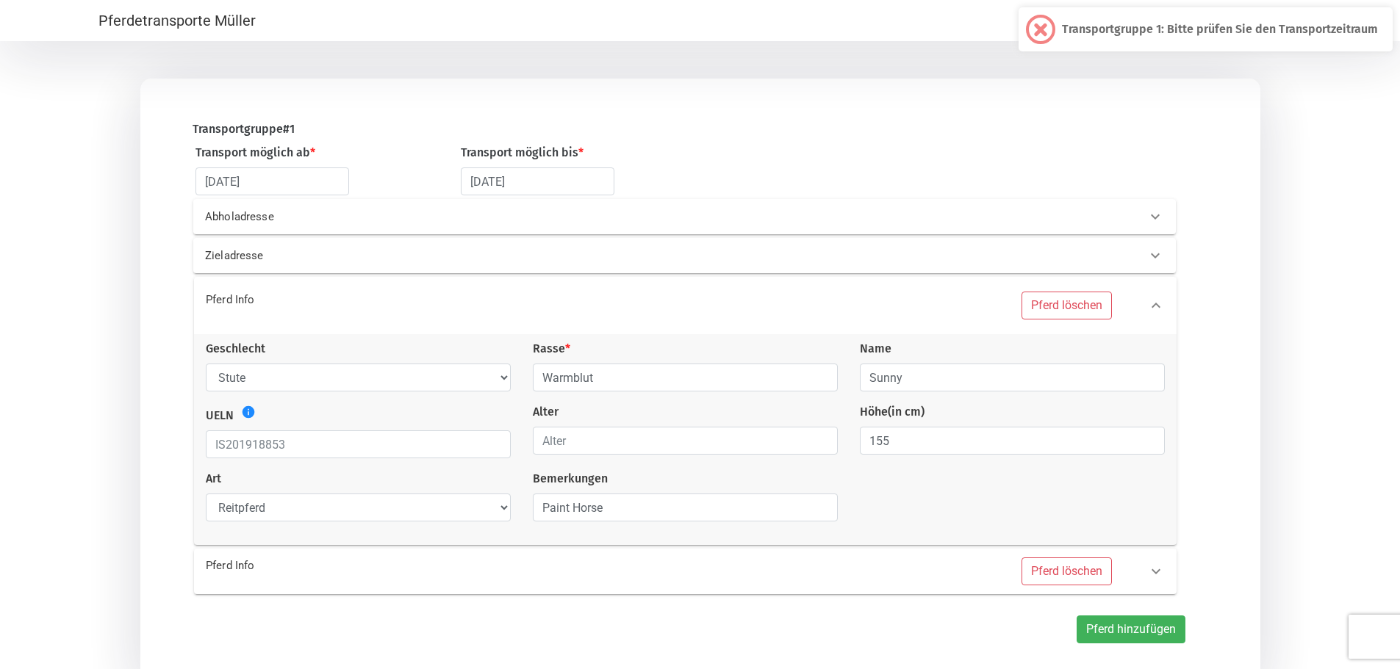
scroll to position [186, 0]
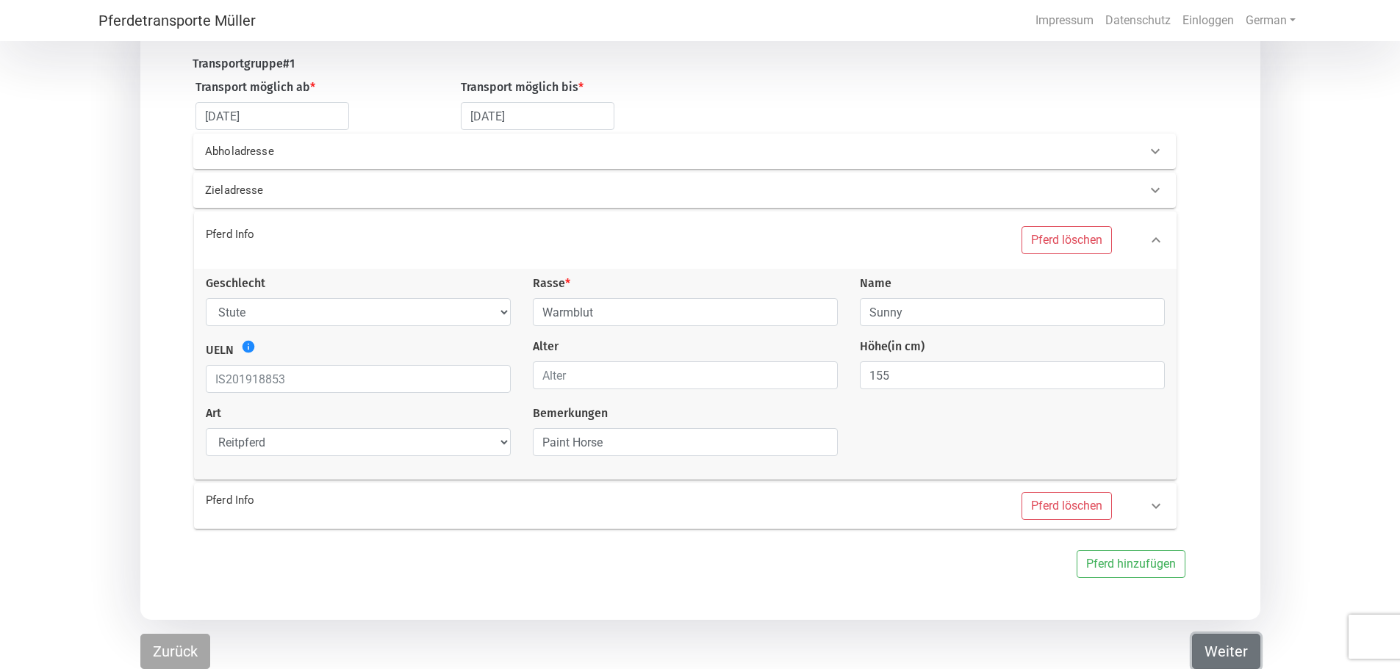
click at [1218, 649] on button "Weiter" at bounding box center [1226, 651] width 68 height 35
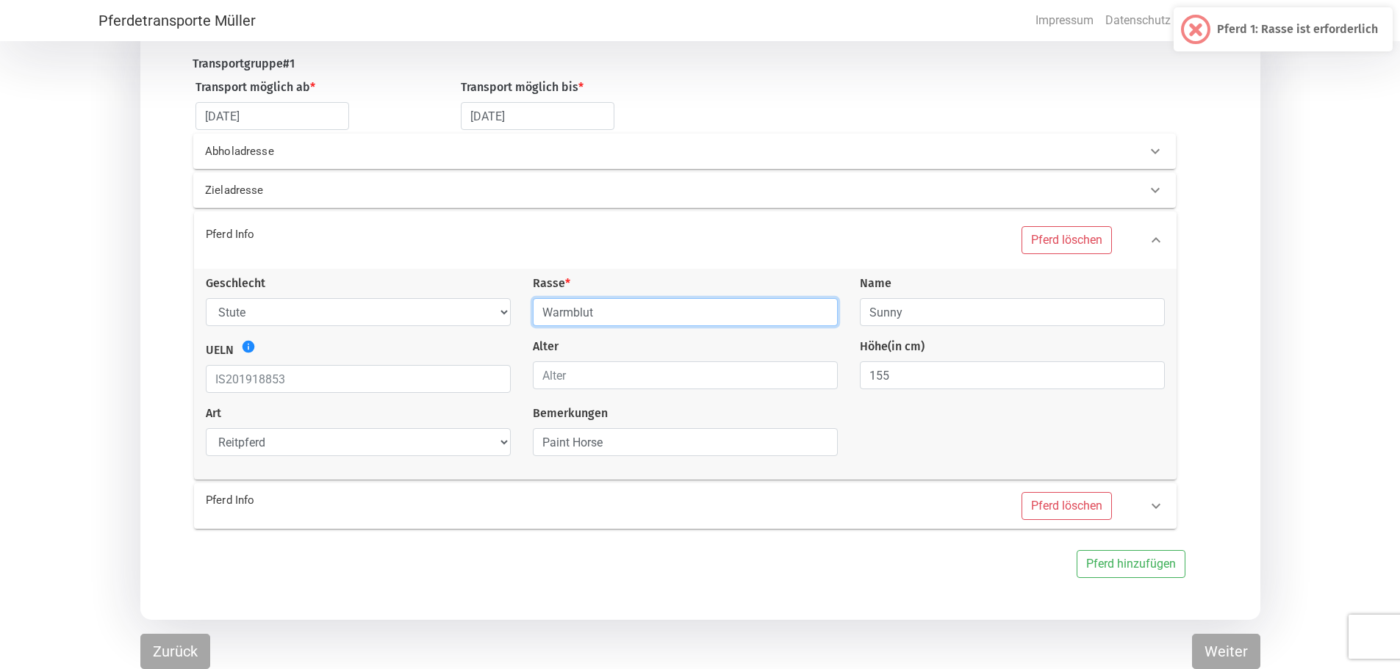
click at [592, 312] on input "Warmblut" at bounding box center [685, 312] width 305 height 28
click at [827, 314] on input "Warmblut" at bounding box center [685, 312] width 305 height 28
click at [821, 314] on input "Warmblut" at bounding box center [685, 312] width 305 height 28
click at [608, 318] on input "Warmblut" at bounding box center [685, 312] width 305 height 28
click at [1232, 654] on button "Weiter" at bounding box center [1226, 651] width 68 height 35
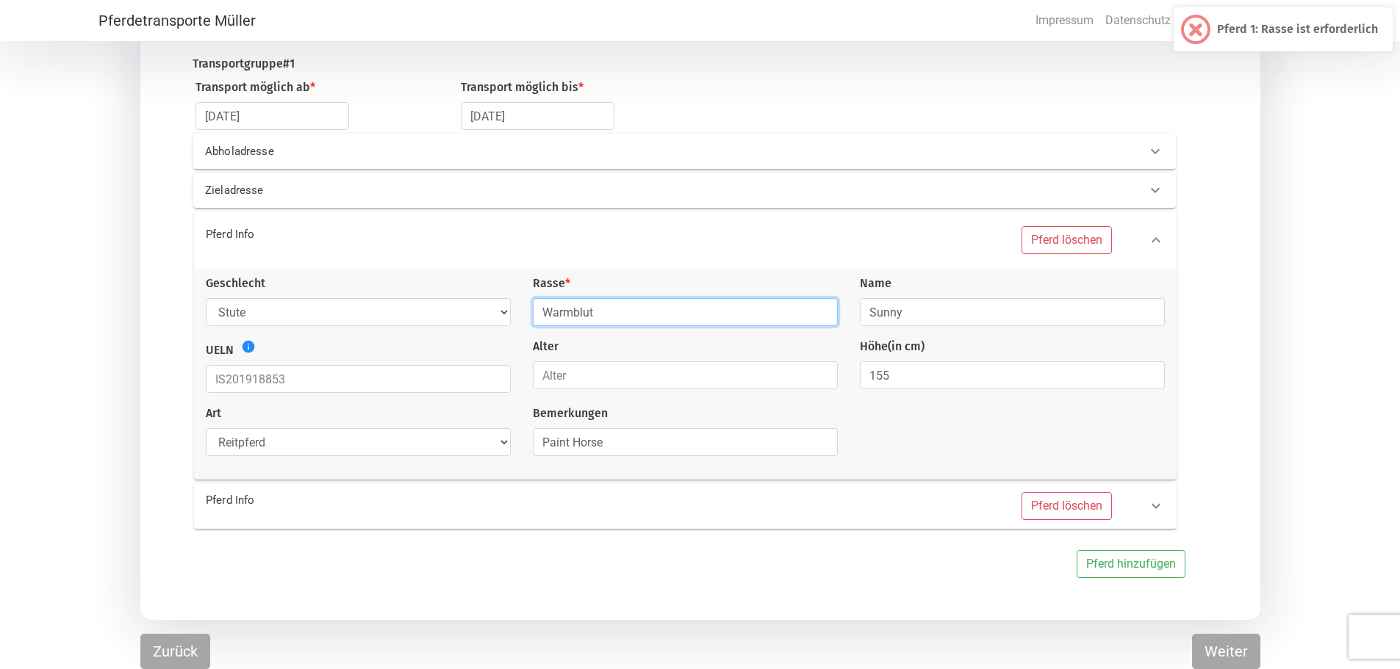
click at [716, 314] on input "Warmblut" at bounding box center [685, 312] width 305 height 28
click at [830, 320] on input "Warmblut" at bounding box center [685, 312] width 305 height 28
click at [797, 314] on input "Warmblut" at bounding box center [685, 312] width 305 height 28
drag, startPoint x: 797, startPoint y: 314, endPoint x: 546, endPoint y: 323, distance: 251.4
click at [546, 323] on input "Warmblut" at bounding box center [685, 312] width 305 height 28
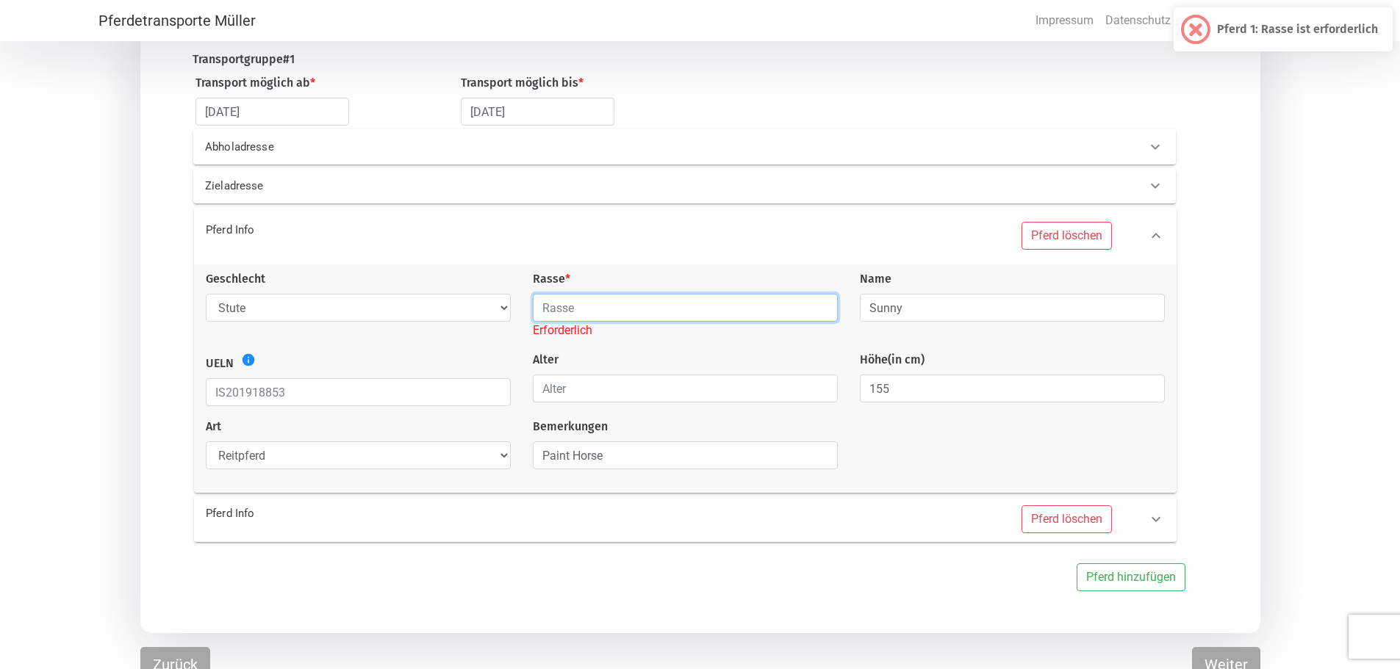
drag, startPoint x: 829, startPoint y: 316, endPoint x: 819, endPoint y: 309, distance: 12.6
click at [829, 316] on input "text" at bounding box center [685, 308] width 305 height 28
click at [816, 309] on input "text" at bounding box center [685, 308] width 305 height 28
type input "Warmblut"
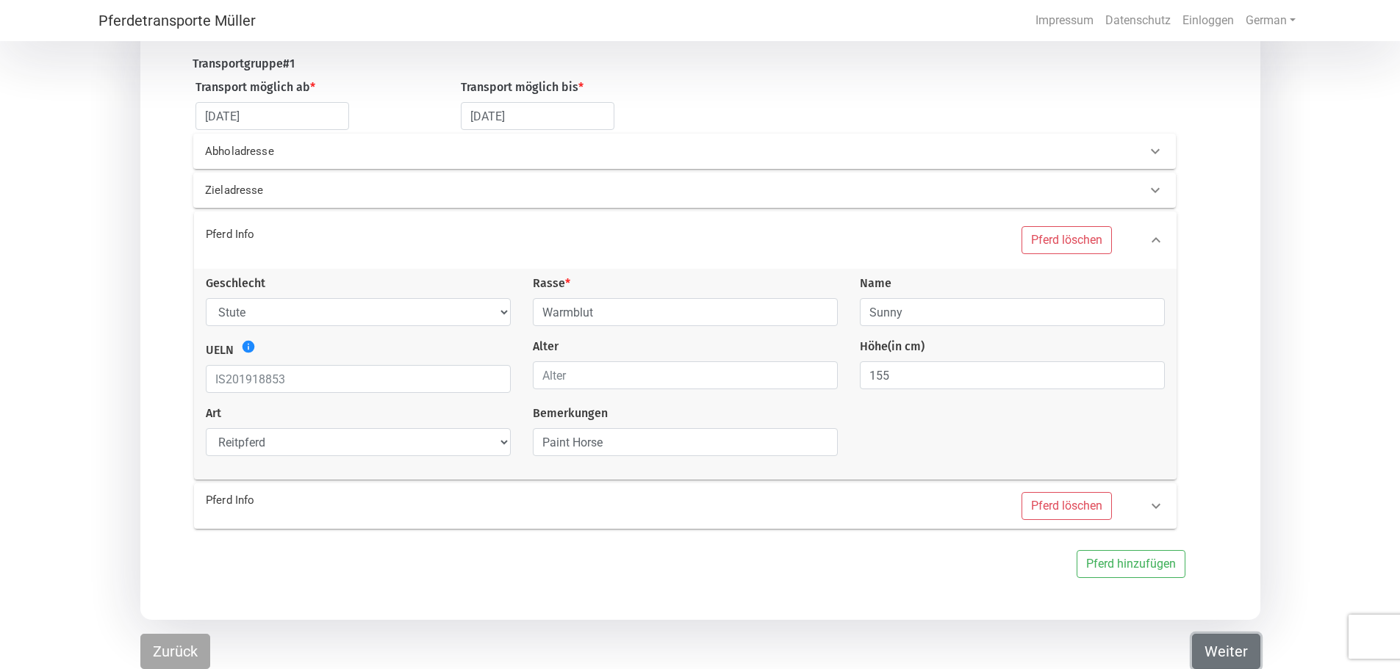
click at [1205, 651] on button "Weiter" at bounding box center [1226, 651] width 68 height 35
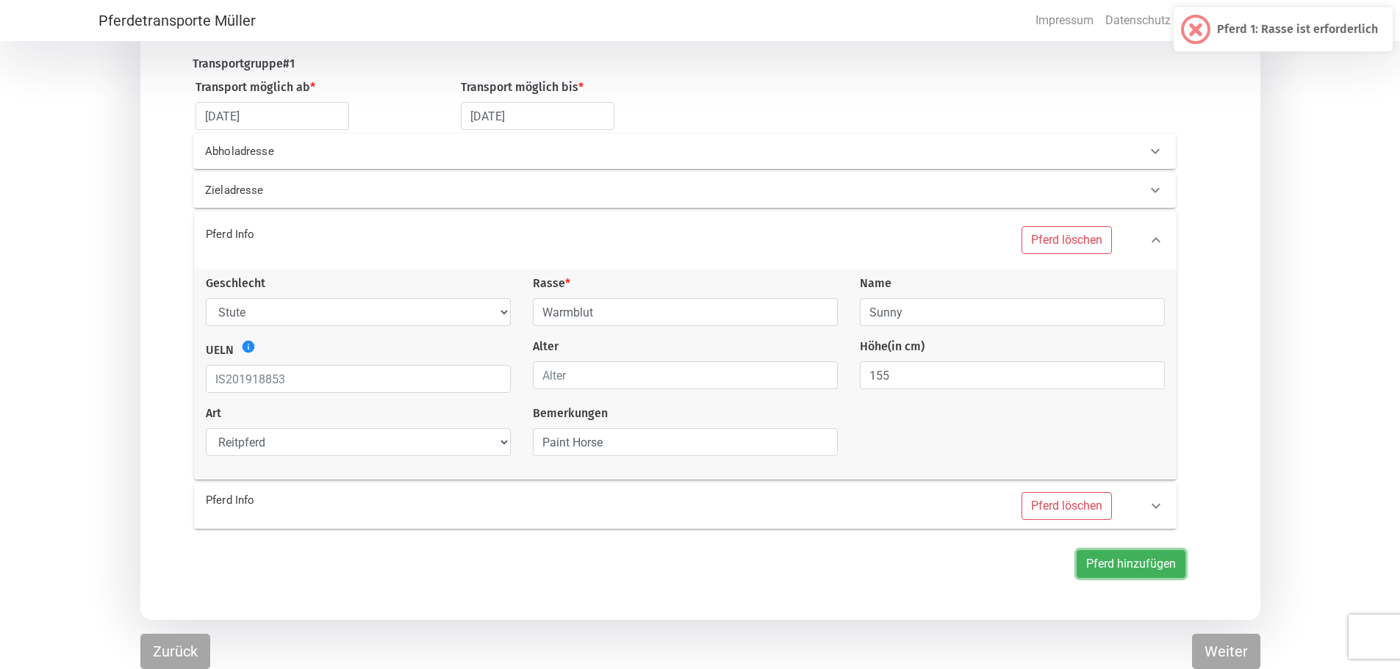
click at [1128, 563] on button "Pferd hinzufügen" at bounding box center [1130, 564] width 109 height 28
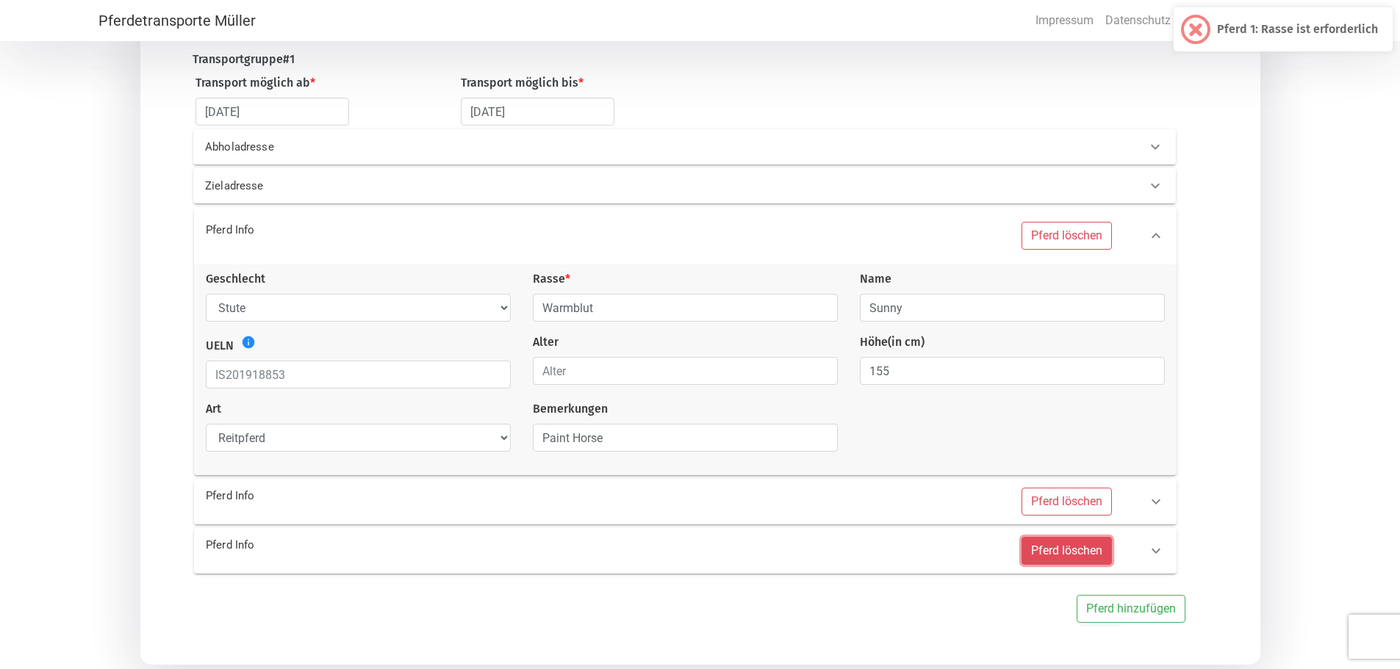
click at [1087, 561] on button "Pferd löschen" at bounding box center [1066, 551] width 90 height 28
select select
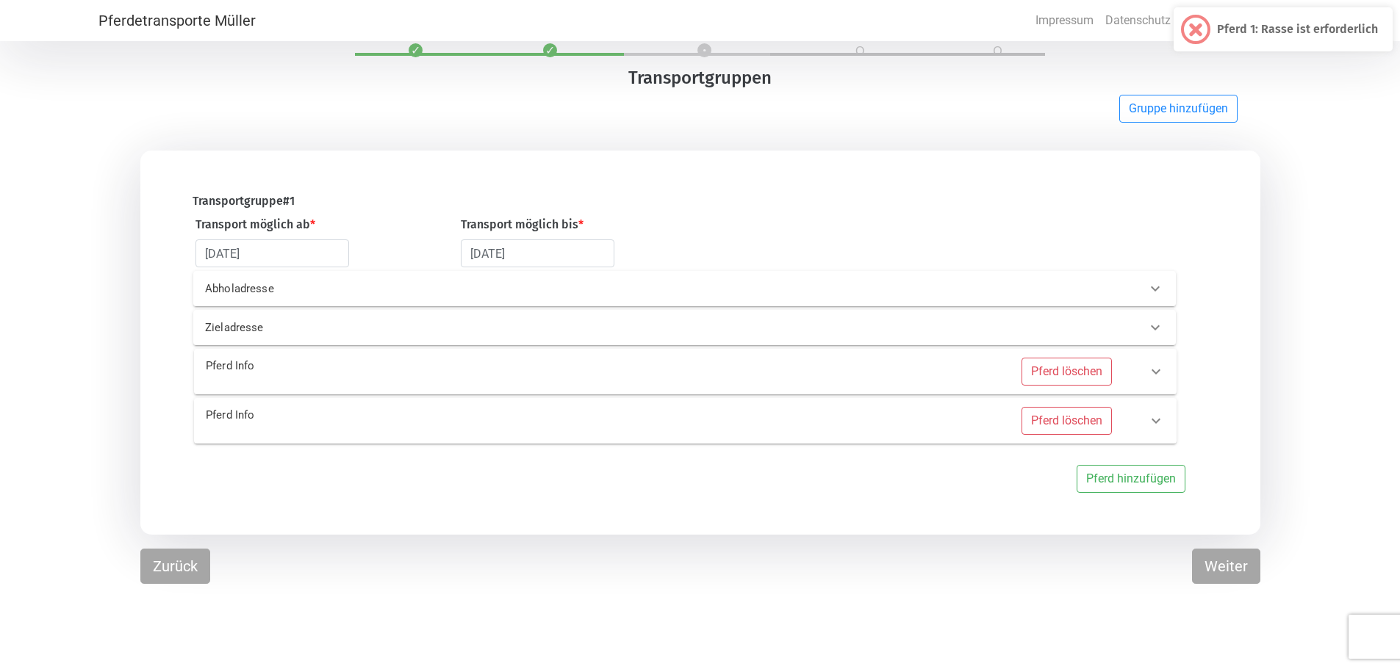
scroll to position [44, 0]
click at [1057, 431] on button "Pferd löschen" at bounding box center [1066, 421] width 90 height 28
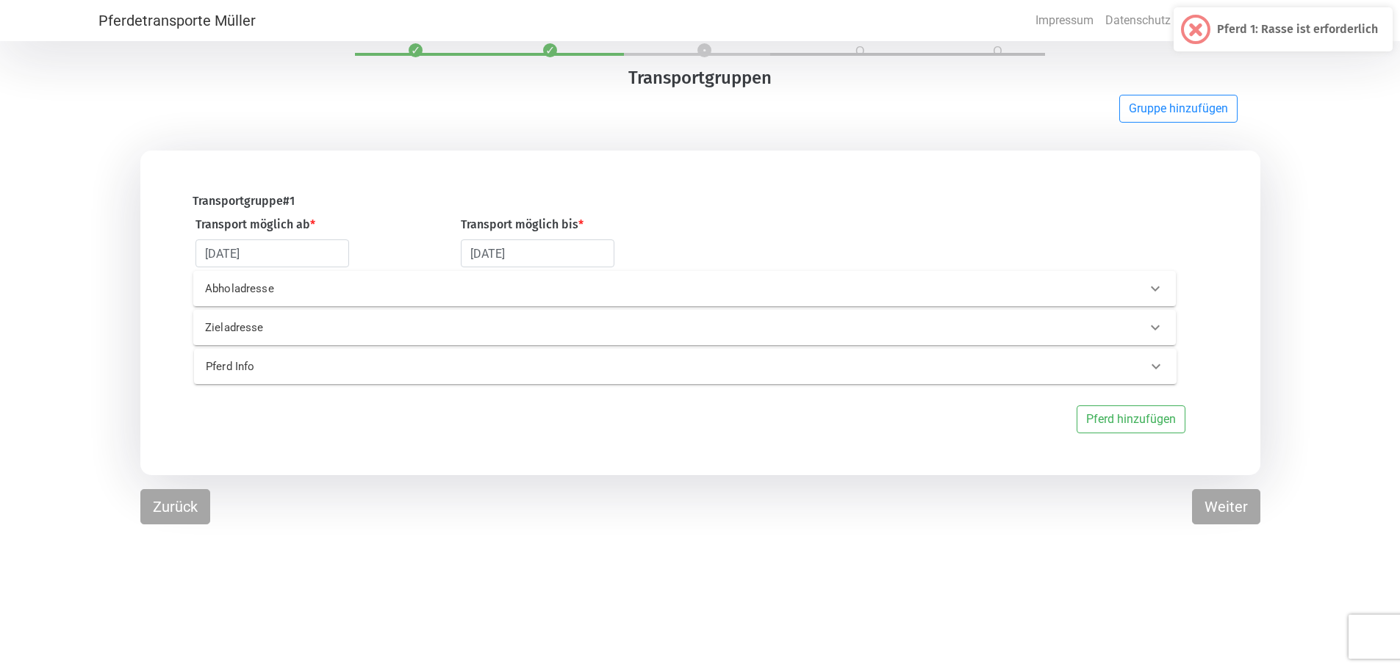
click at [1150, 364] on icon at bounding box center [1156, 367] width 18 height 18
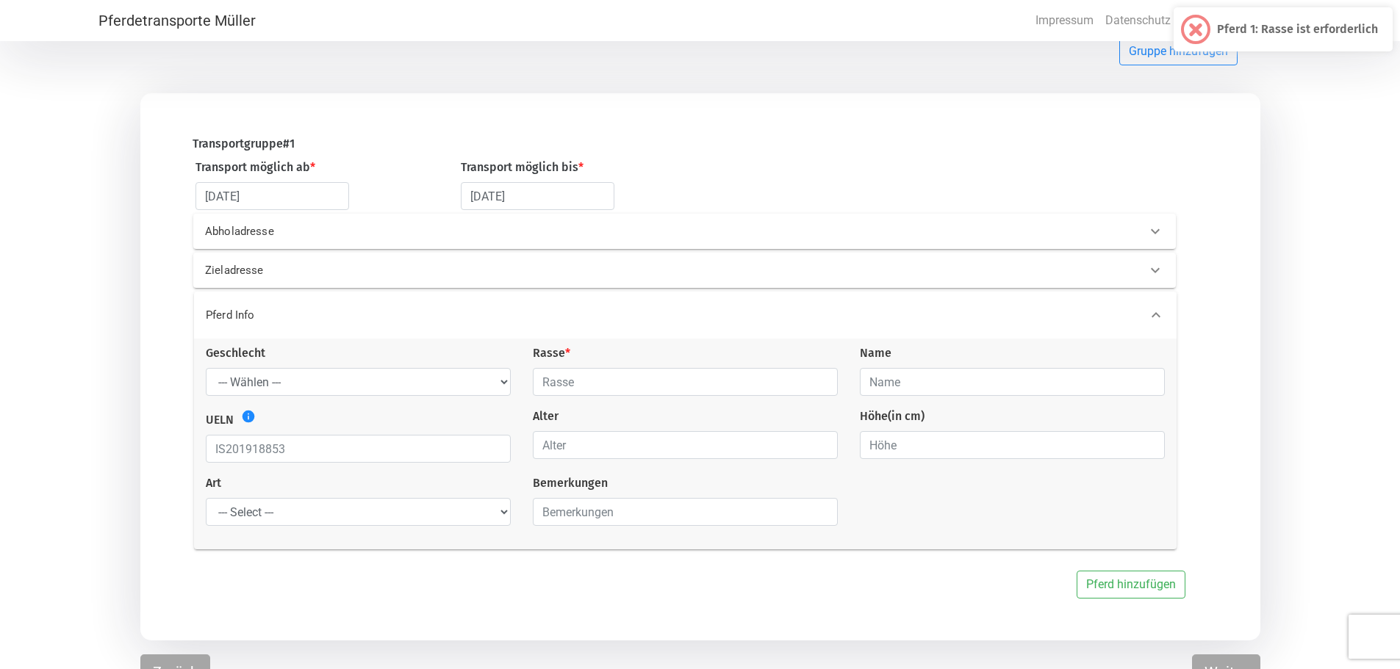
scroll to position [118, 0]
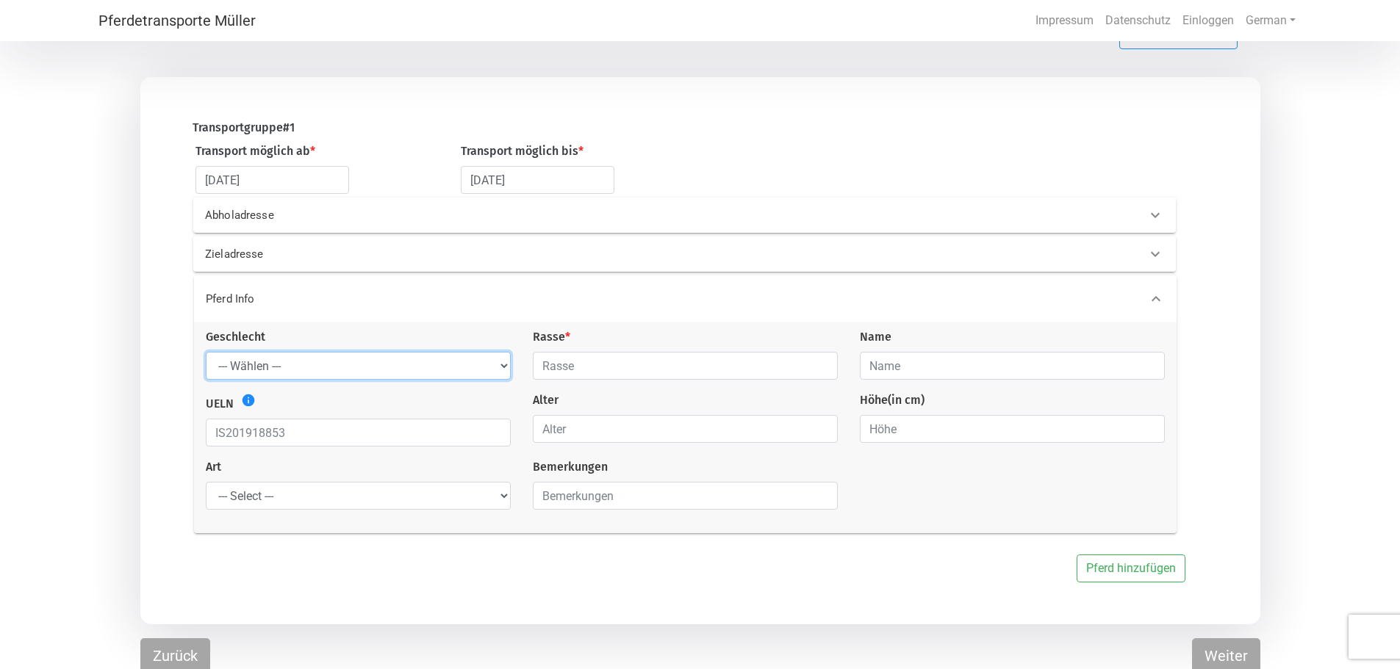
click at [472, 366] on select "--- Wählen --- Hengst Wallach Stute" at bounding box center [358, 366] width 305 height 28
select select "mare"
click at [206, 355] on select "--- Wählen --- Hengst Wallach Stute" at bounding box center [358, 366] width 305 height 28
click at [546, 369] on input "text" at bounding box center [685, 366] width 305 height 28
type input "Warmblut"
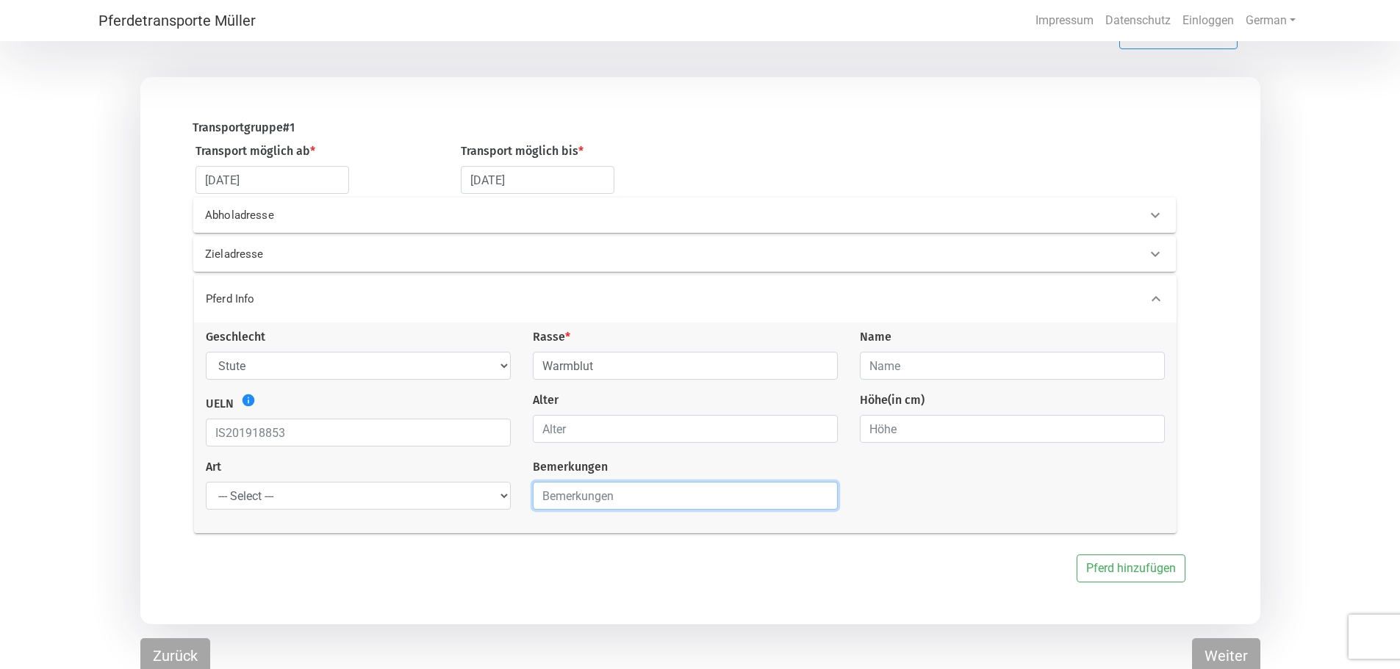
click at [599, 499] on input "text" at bounding box center [685, 496] width 305 height 28
type input "Paint Horse"
click at [907, 456] on div "Geschlecht --- Wählen --- [PERSON_NAME] [PERSON_NAME] [PERSON_NAME] Rasse * War…" at bounding box center [685, 424] width 981 height 193
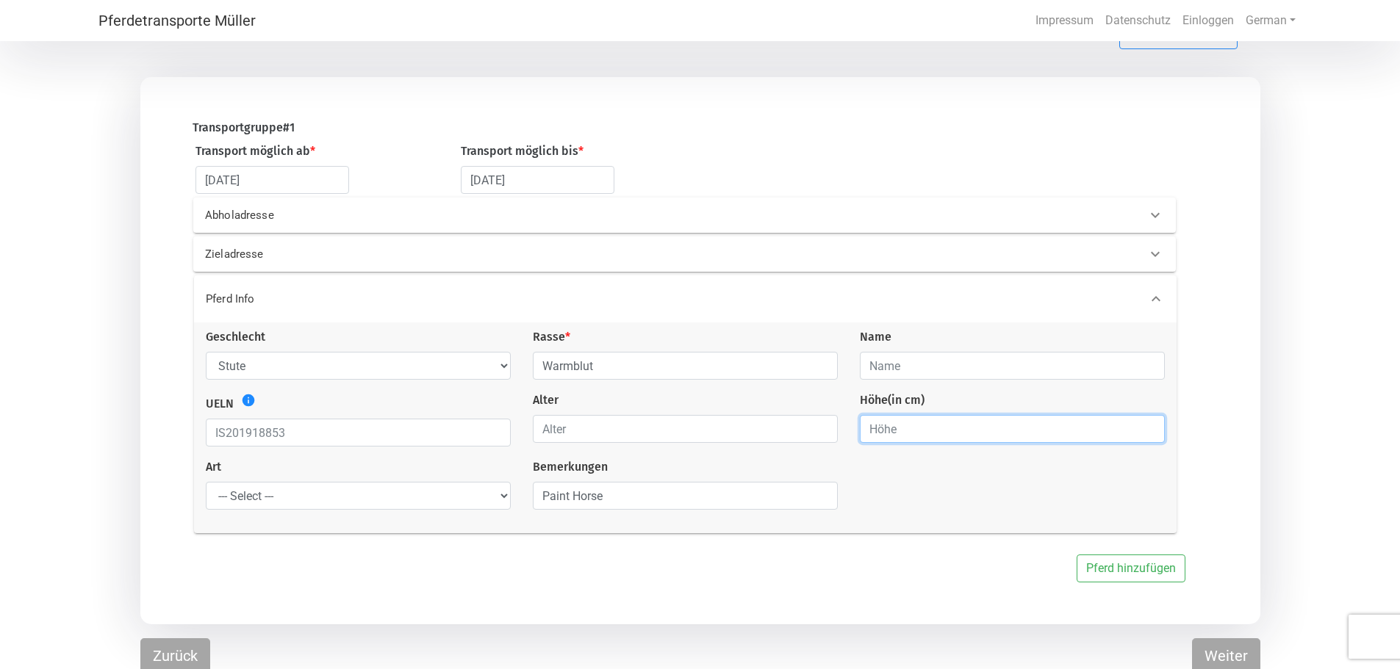
click at [906, 425] on input "number" at bounding box center [1012, 429] width 305 height 28
click at [1149, 435] on input "0" at bounding box center [1012, 429] width 305 height 28
drag, startPoint x: 1080, startPoint y: 433, endPoint x: 804, endPoint y: 428, distance: 276.3
click at [804, 428] on div "Geschlecht --- Wählen --- [PERSON_NAME] [PERSON_NAME] [PERSON_NAME] Rasse * War…" at bounding box center [685, 424] width 981 height 193
type input "155"
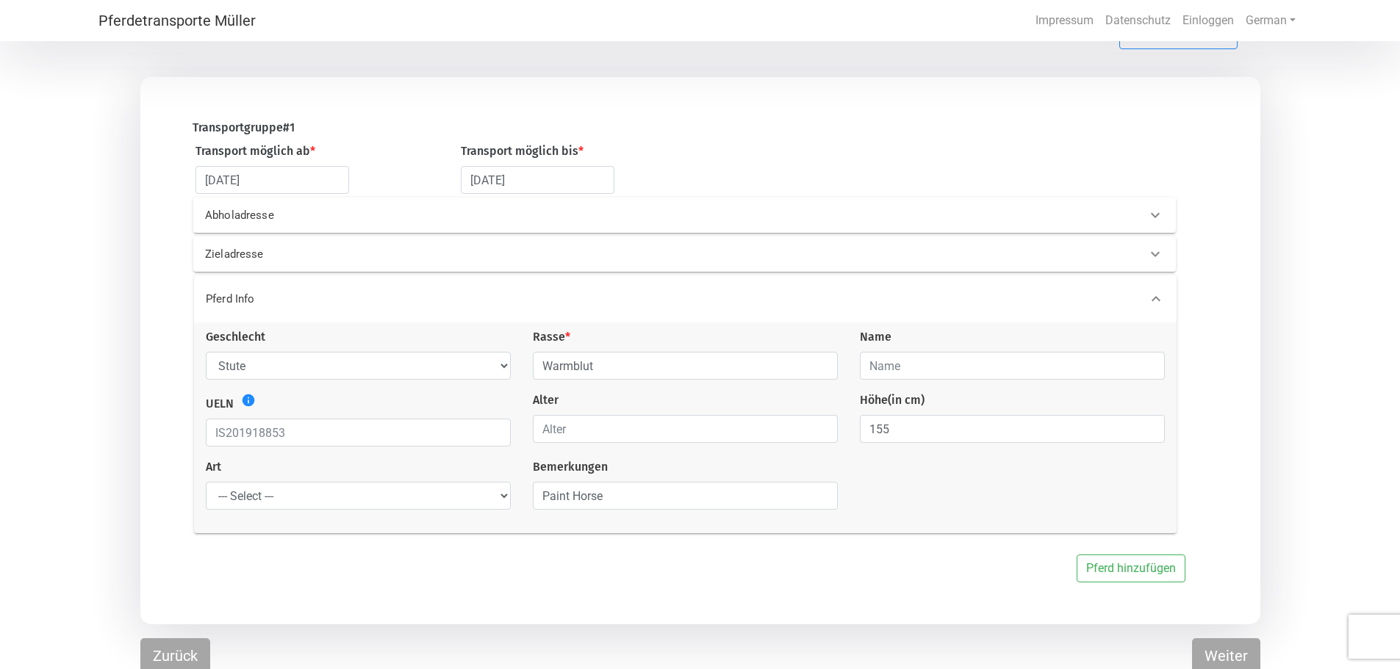
click at [852, 486] on div "Geschlecht --- Wählen --- [PERSON_NAME] [PERSON_NAME] [PERSON_NAME] Rasse * War…" at bounding box center [685, 424] width 981 height 193
click at [647, 443] on input "number" at bounding box center [685, 429] width 305 height 28
type input "17"
click at [954, 497] on div "Geschlecht --- Wählen --- [PERSON_NAME] [PERSON_NAME] [PERSON_NAME] Rasse * War…" at bounding box center [685, 424] width 981 height 193
click at [925, 371] on input "text" at bounding box center [1012, 366] width 305 height 28
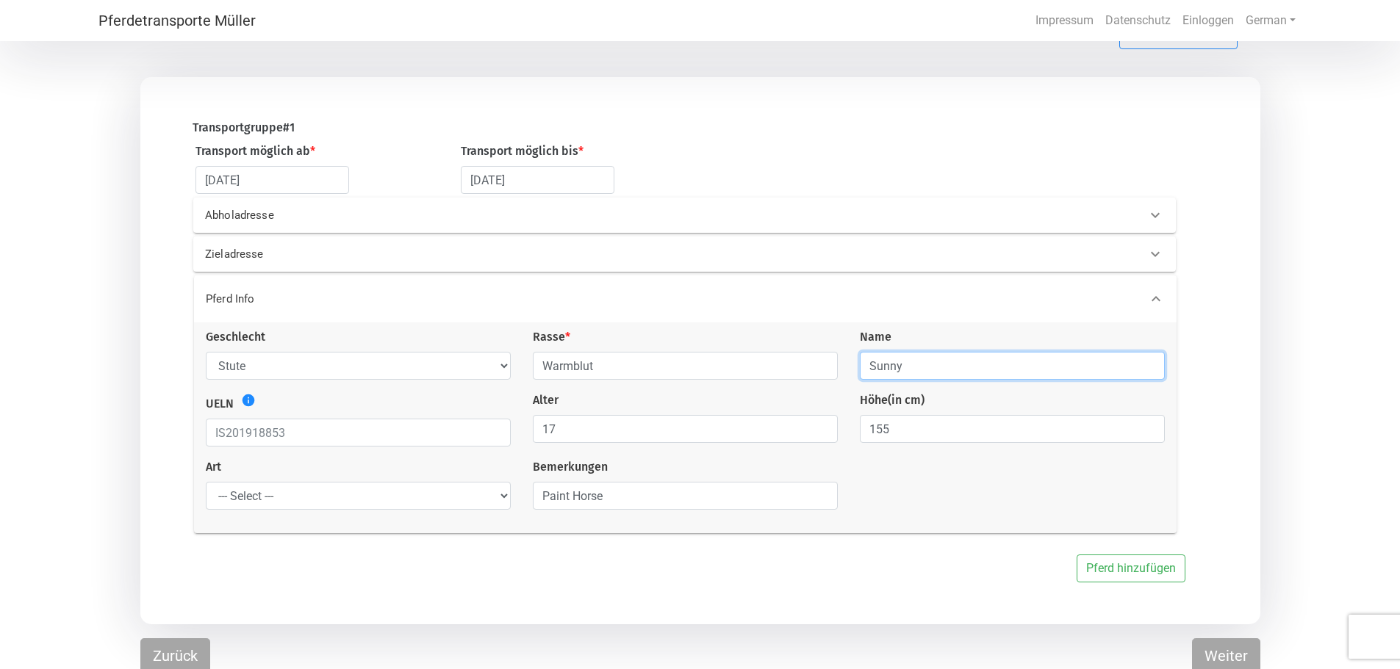
type input "Sunny"
click at [972, 486] on div "Geschlecht --- Wählen --- [PERSON_NAME] [PERSON_NAME] [PERSON_NAME] Rasse * War…" at bounding box center [685, 424] width 981 height 193
click at [440, 498] on select "--- Select --- Problempferd Reitpferd Rohes Pferd Fohlen" at bounding box center [358, 496] width 305 height 28
select select "saddle_horse"
click at [206, 486] on select "--- Select --- Problempferd Reitpferd Rohes Pferd Fohlen" at bounding box center [358, 496] width 305 height 28
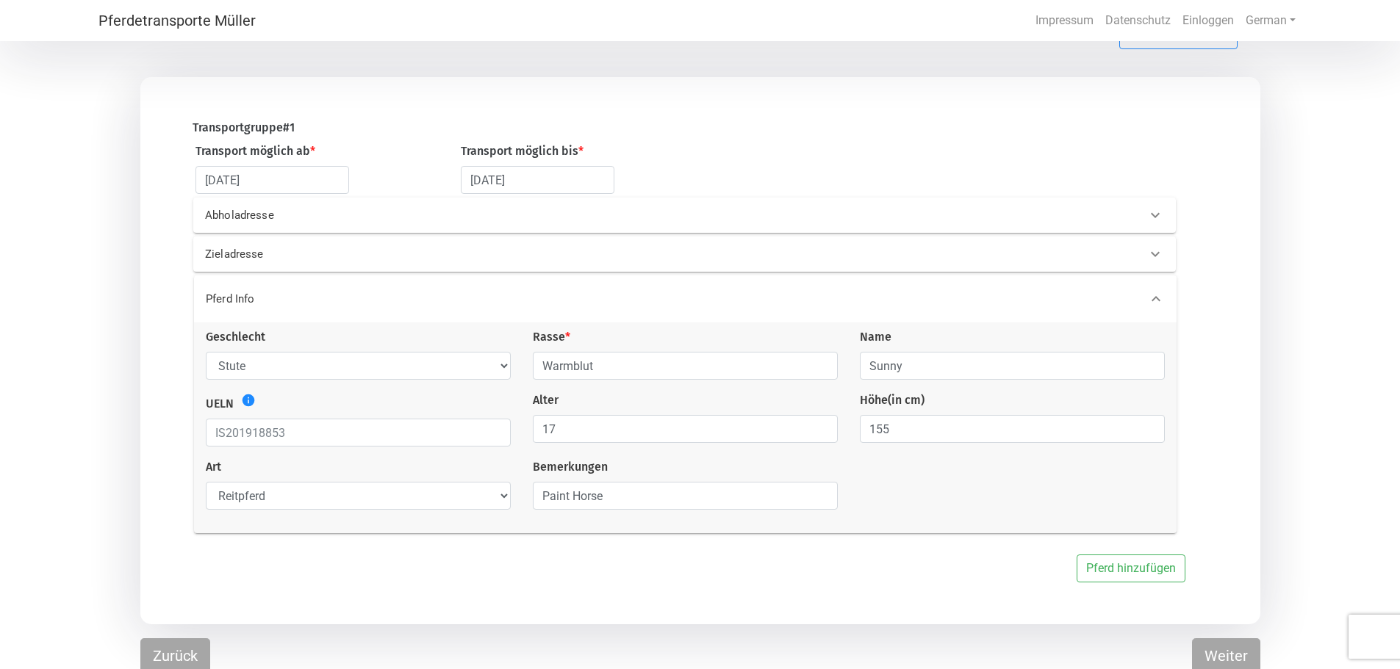
click at [676, 580] on div "Pferd hinzufügen" at bounding box center [679, 569] width 1056 height 28
click at [1223, 652] on button "Weiter" at bounding box center [1226, 655] width 68 height 35
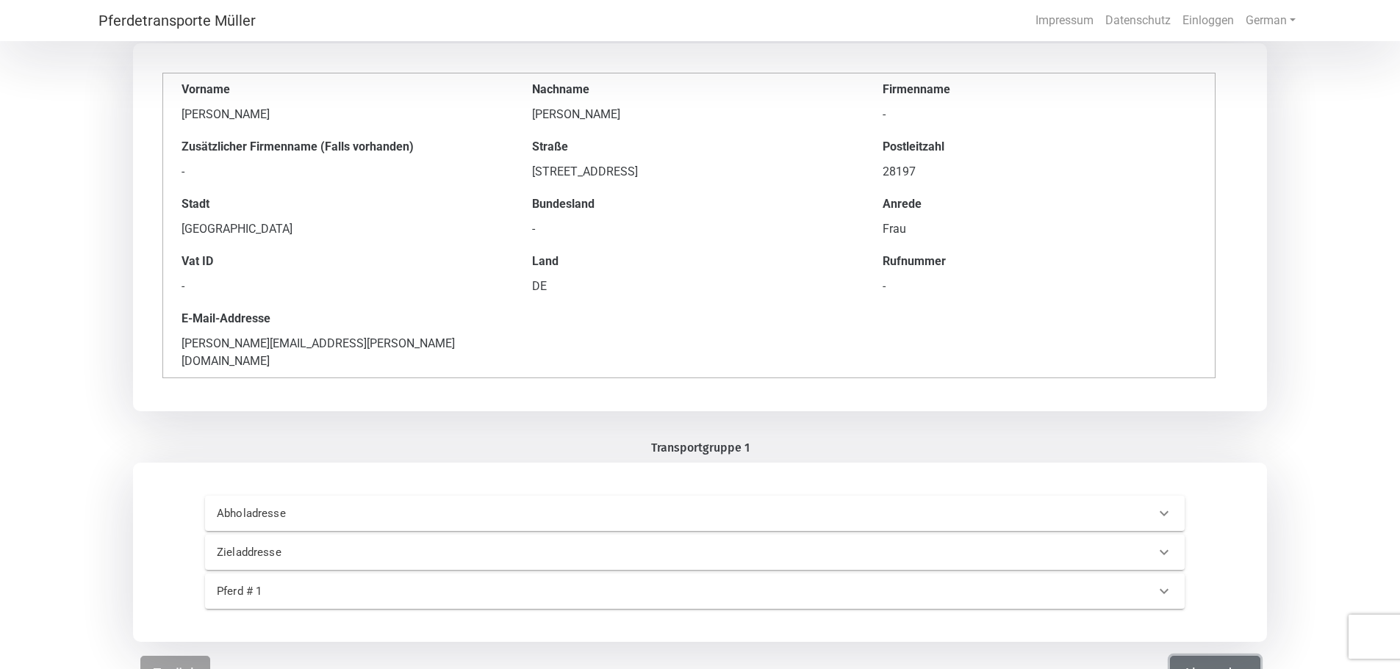
scroll to position [98, 0]
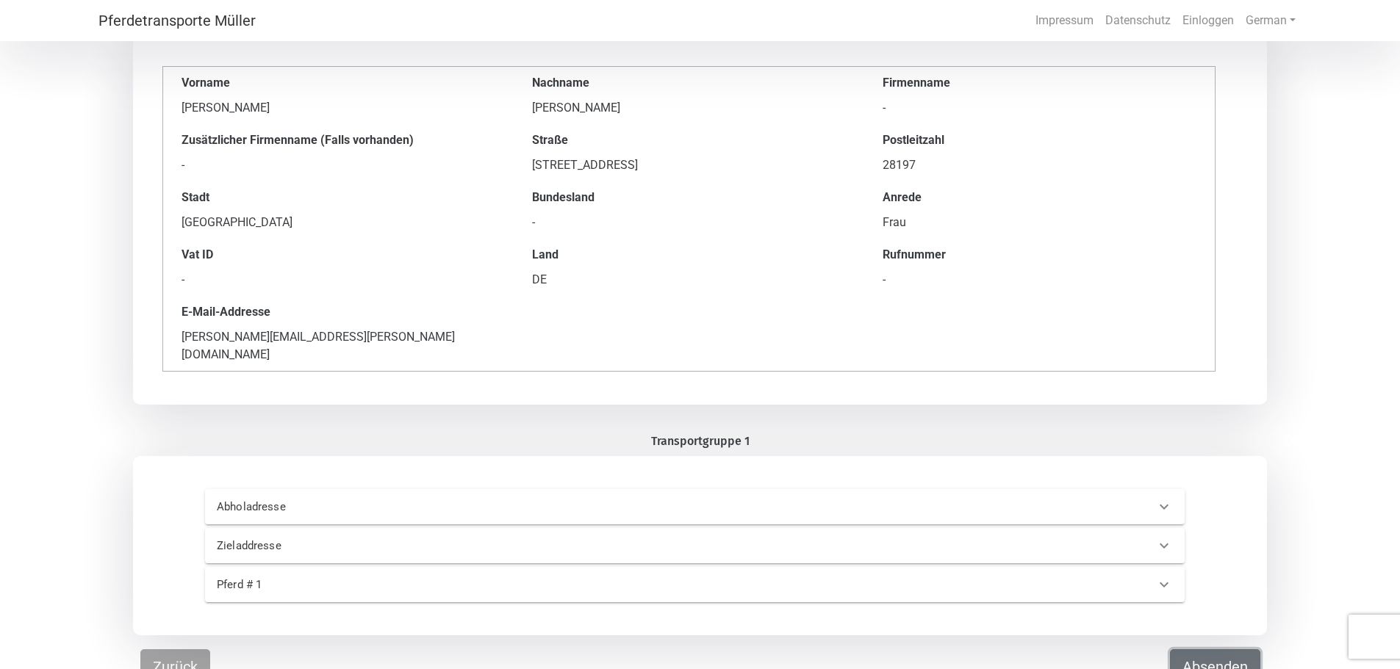
click at [1196, 649] on button "Absenden" at bounding box center [1215, 666] width 90 height 35
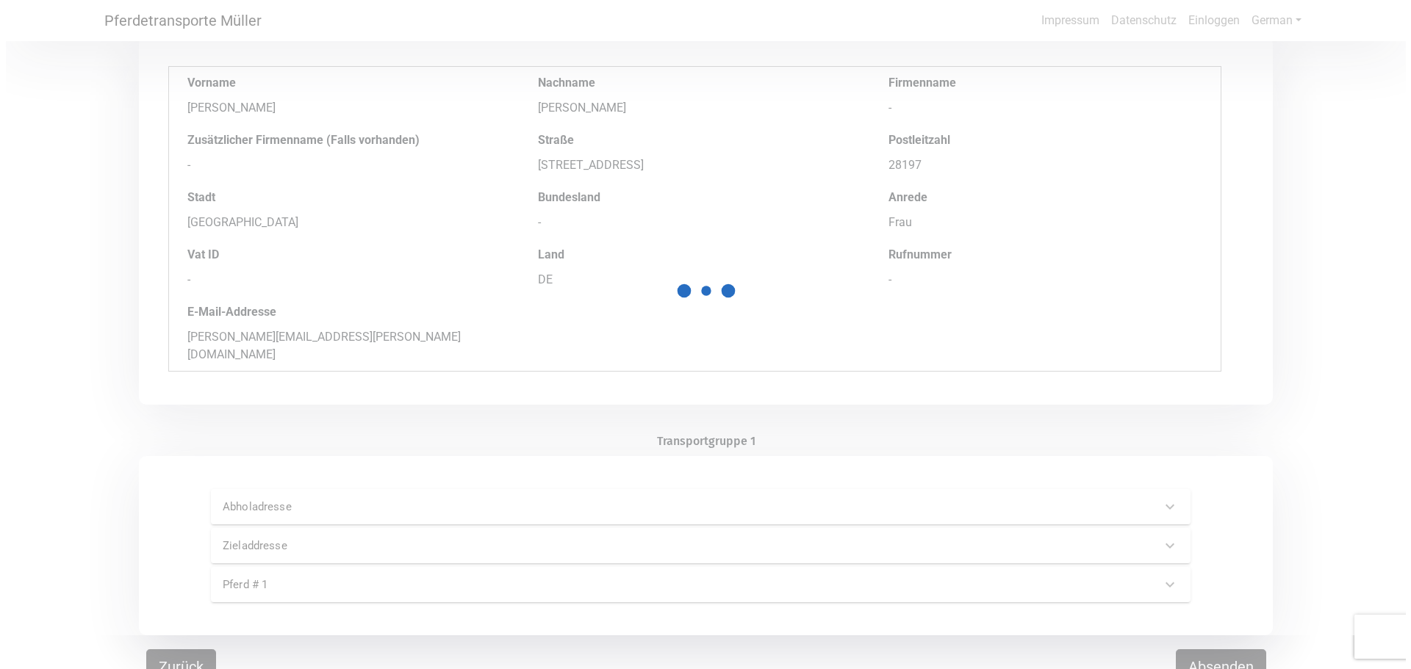
scroll to position [0, 0]
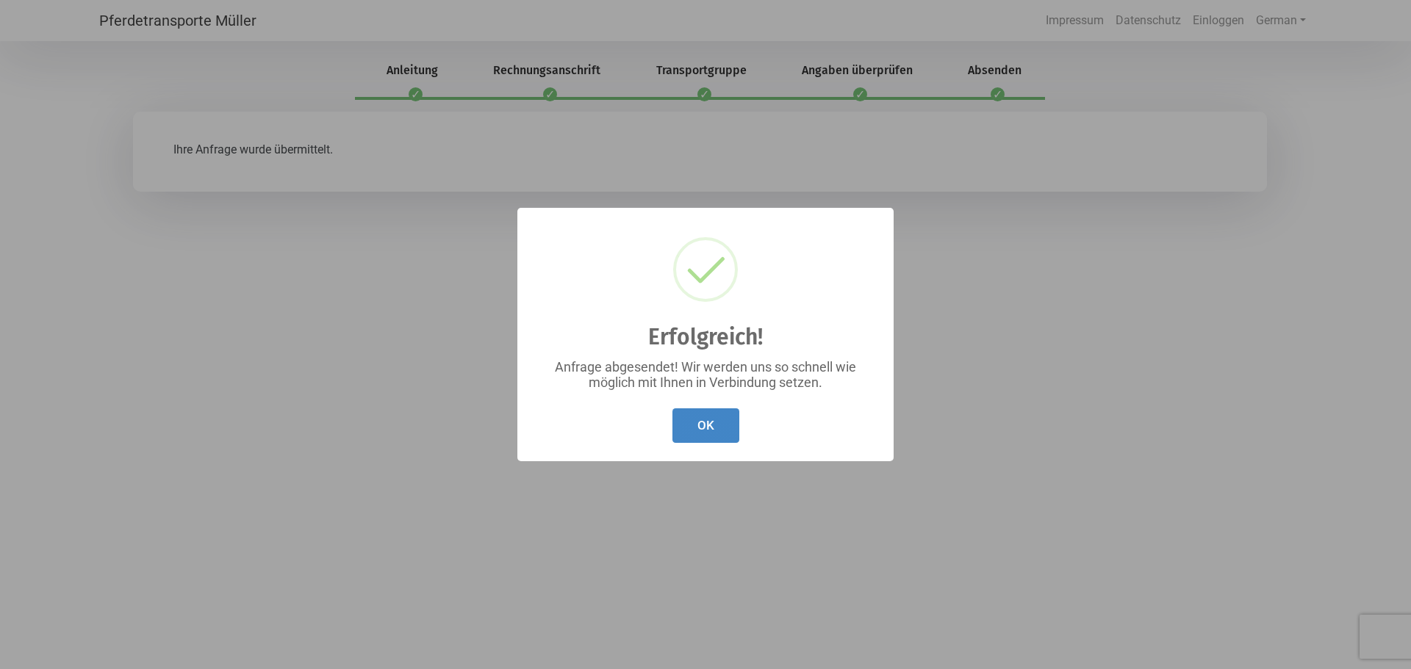
click at [713, 427] on button "OK" at bounding box center [705, 425] width 67 height 35
